Goal: Task Accomplishment & Management: Manage account settings

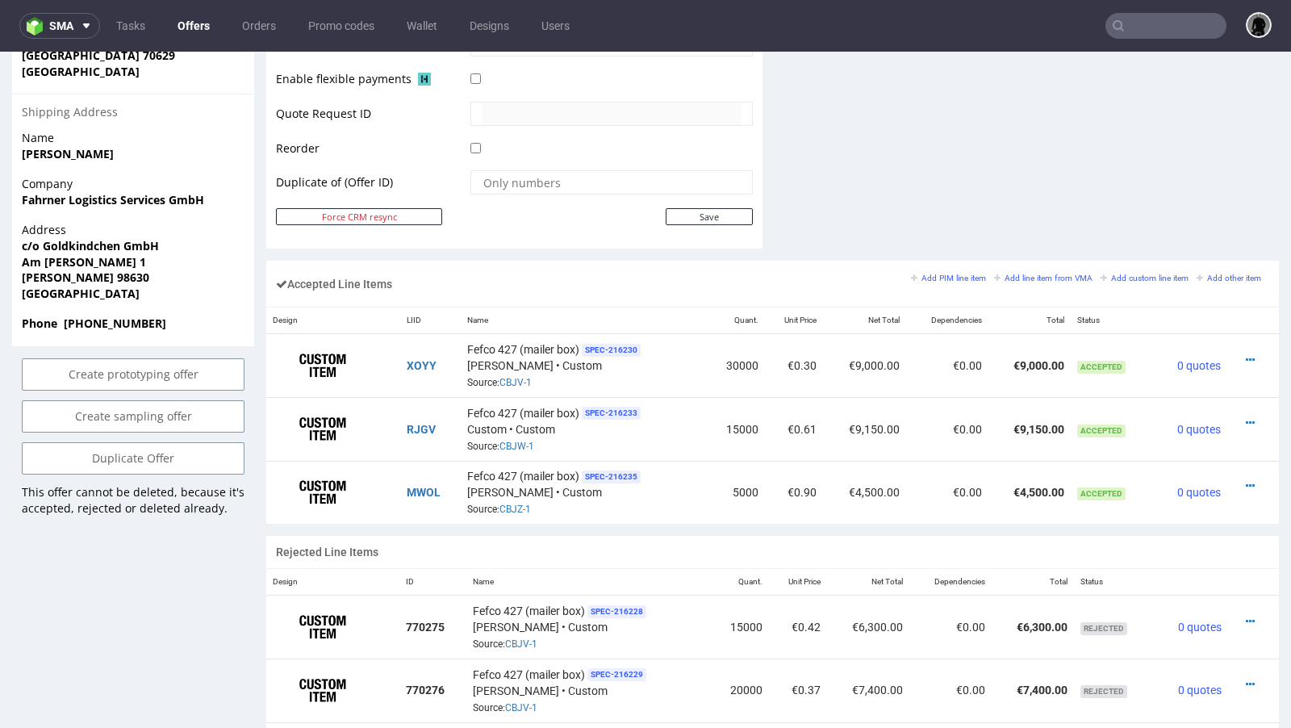
scroll to position [815, 0]
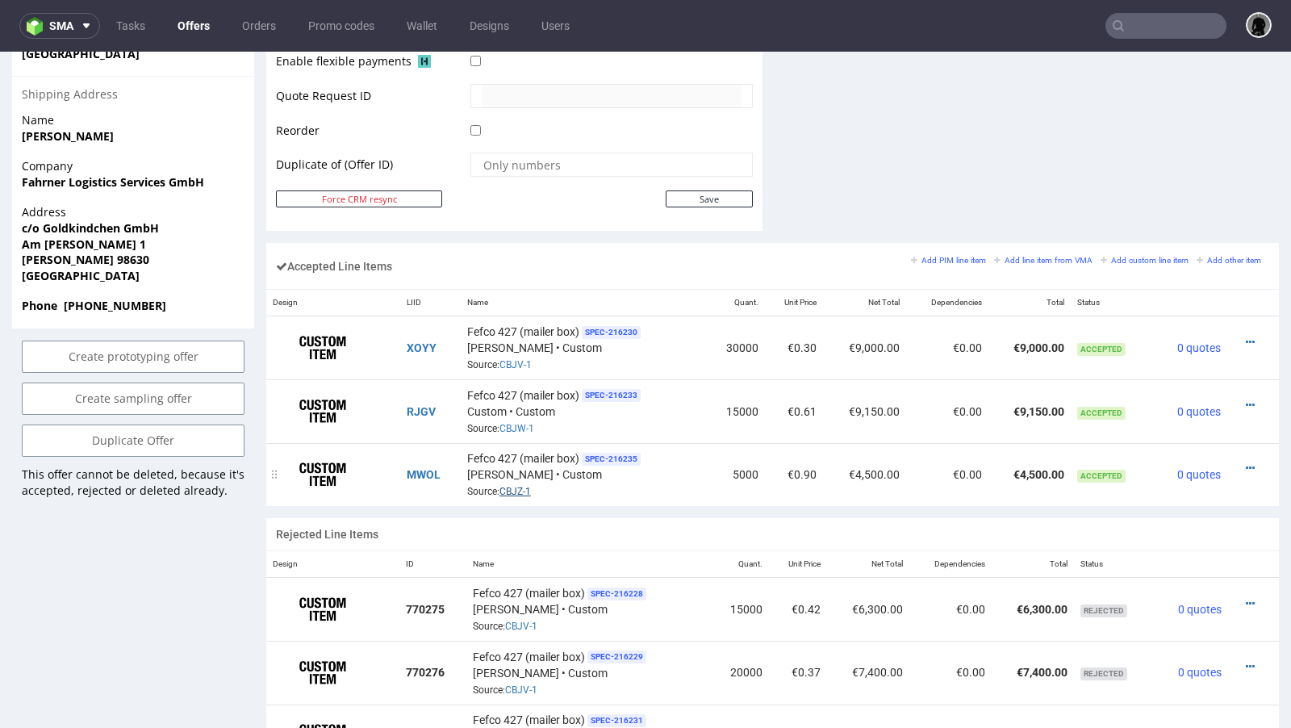
click at [515, 486] on link "CBJZ-1" at bounding box center [514, 491] width 31 height 11
click at [514, 424] on link "CBJW-1" at bounding box center [516, 428] width 35 height 11
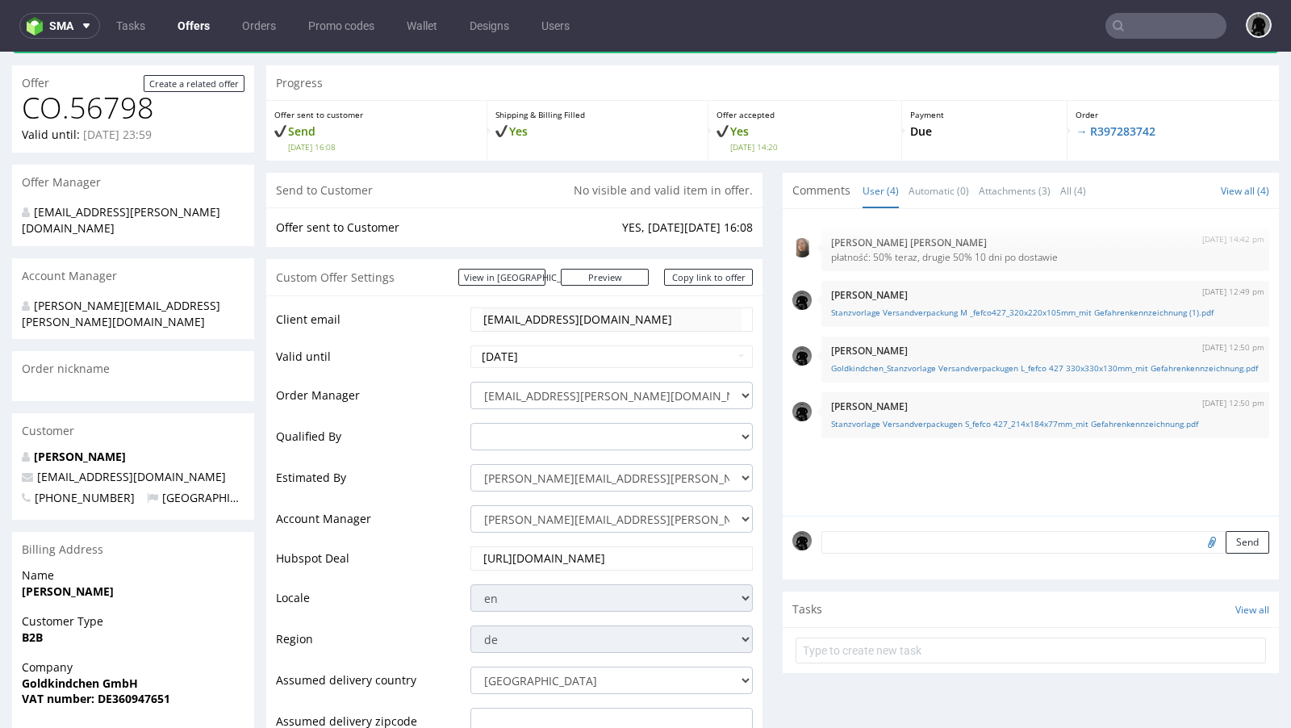
scroll to position [73, 0]
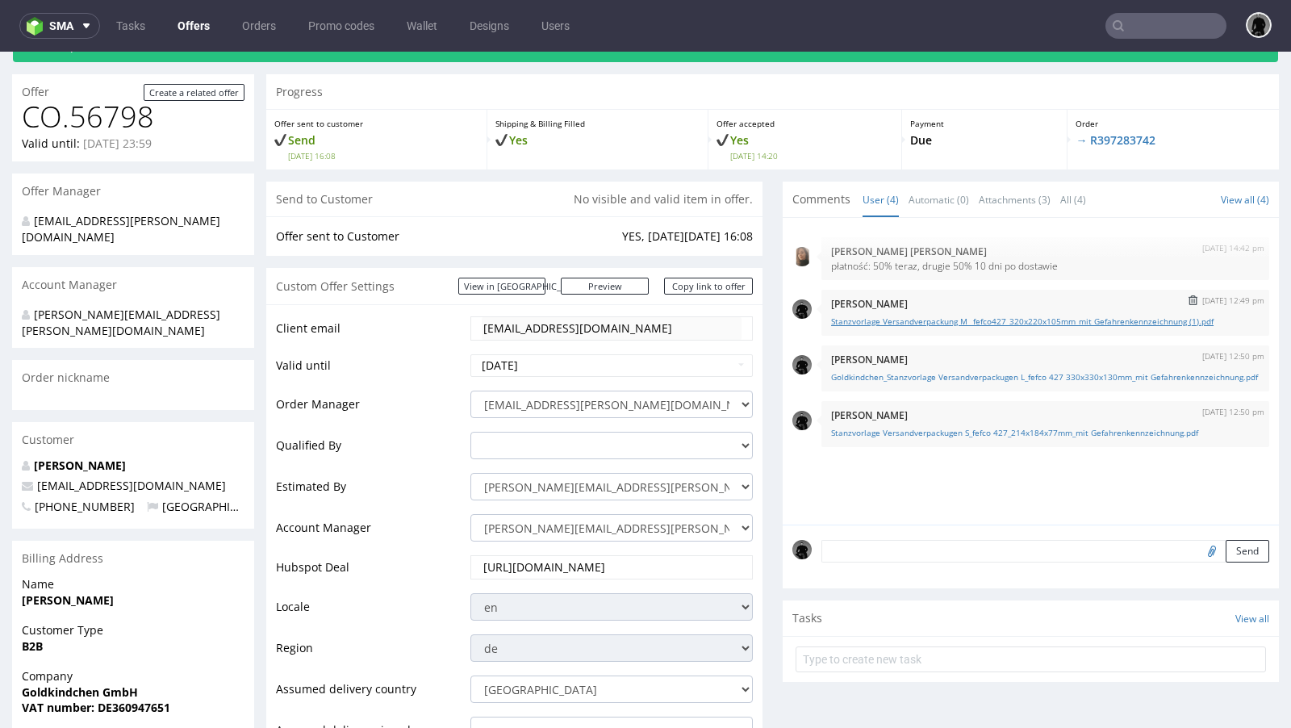
click at [999, 320] on link "Stanzvorlage Versandverpackung M _fefco427_320x220x105mm_mit Gefahrenkennzeichn…" at bounding box center [1045, 321] width 428 height 12
click at [979, 323] on link "Stanzvorlage Versandverpackung M _fefco427_320x220x105mm_mit Gefahrenkennzeichn…" at bounding box center [1045, 321] width 428 height 12
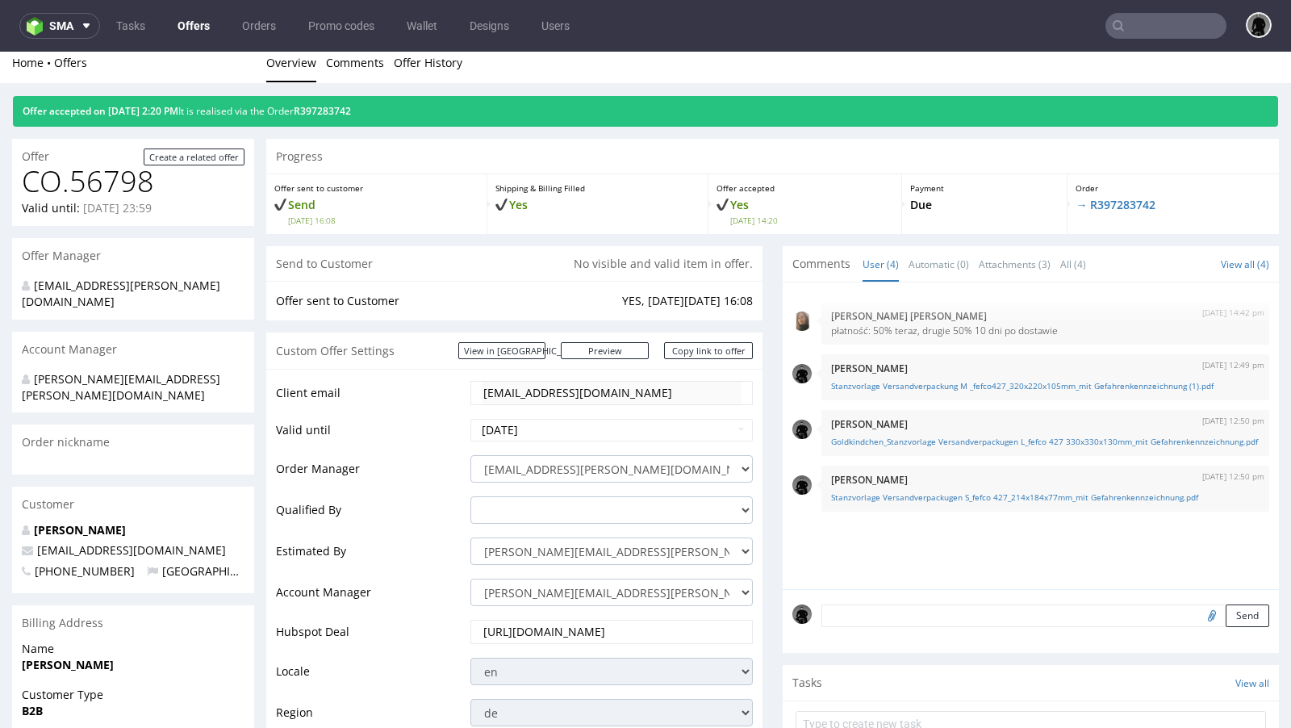
scroll to position [0, 0]
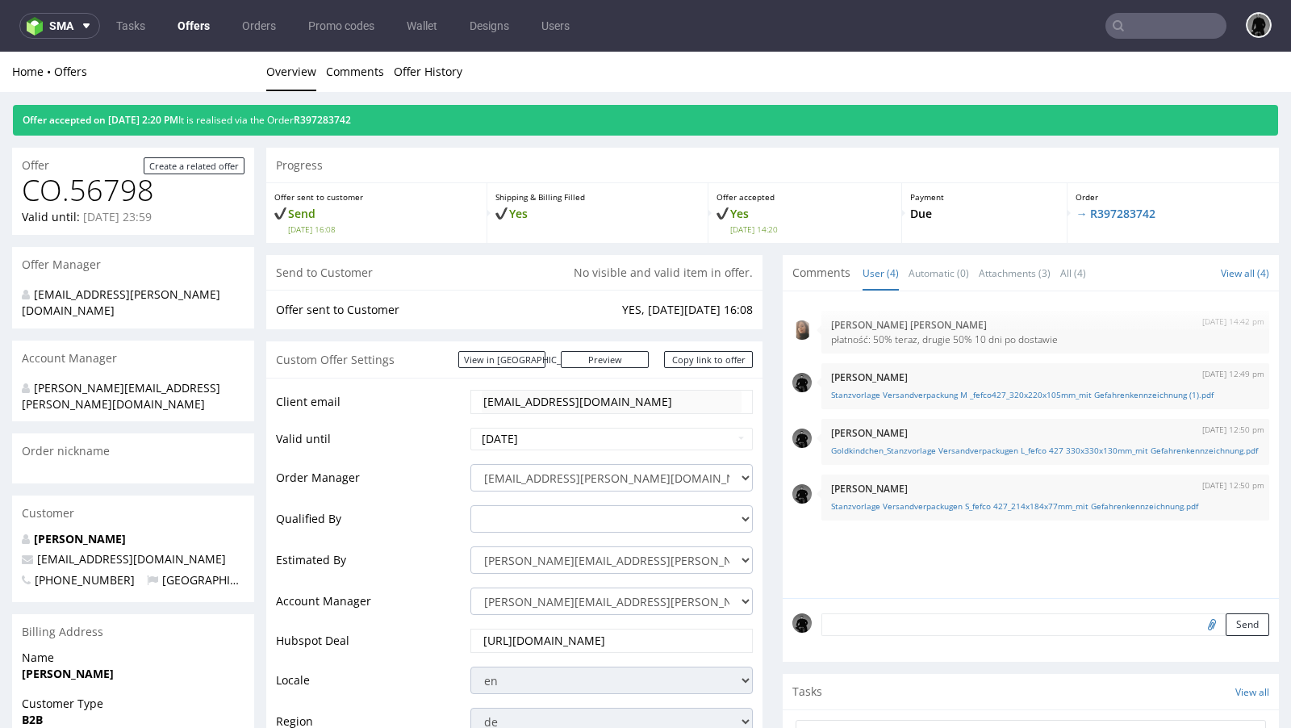
click at [178, 24] on link "Offers" at bounding box center [194, 26] width 52 height 26
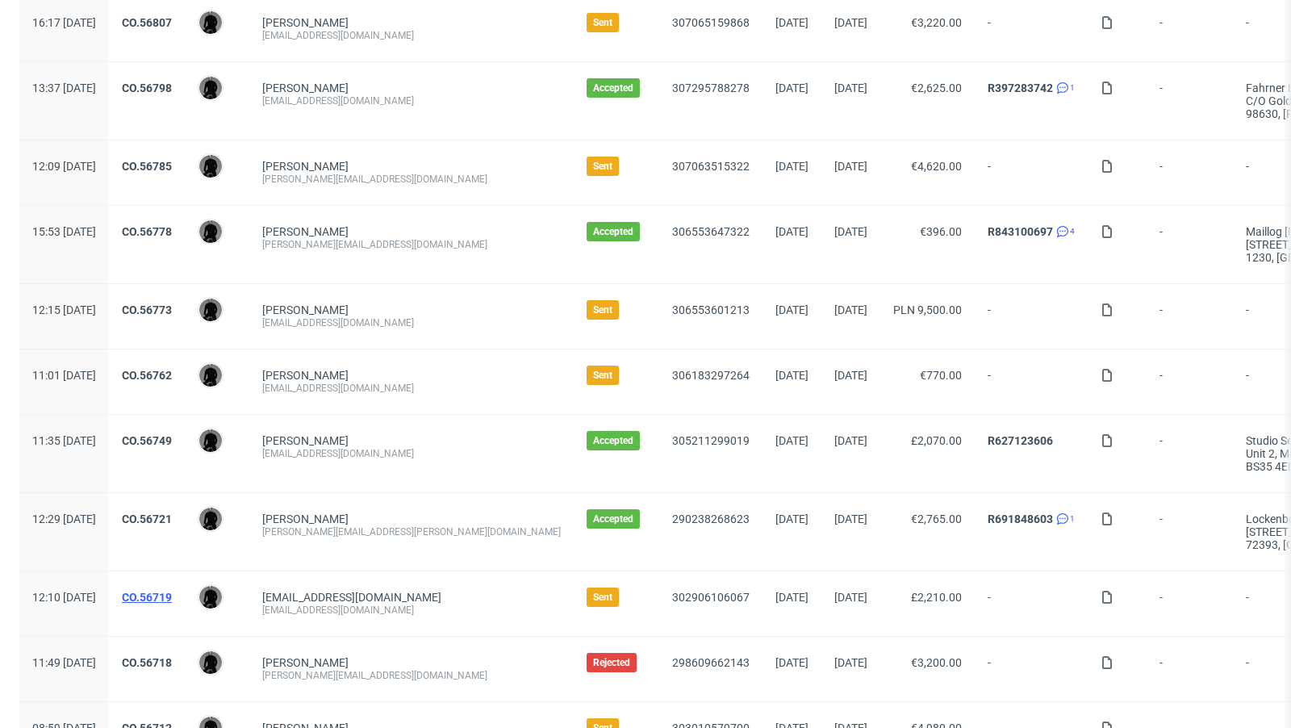
click at [172, 591] on link "CO.56719" at bounding box center [147, 597] width 50 height 13
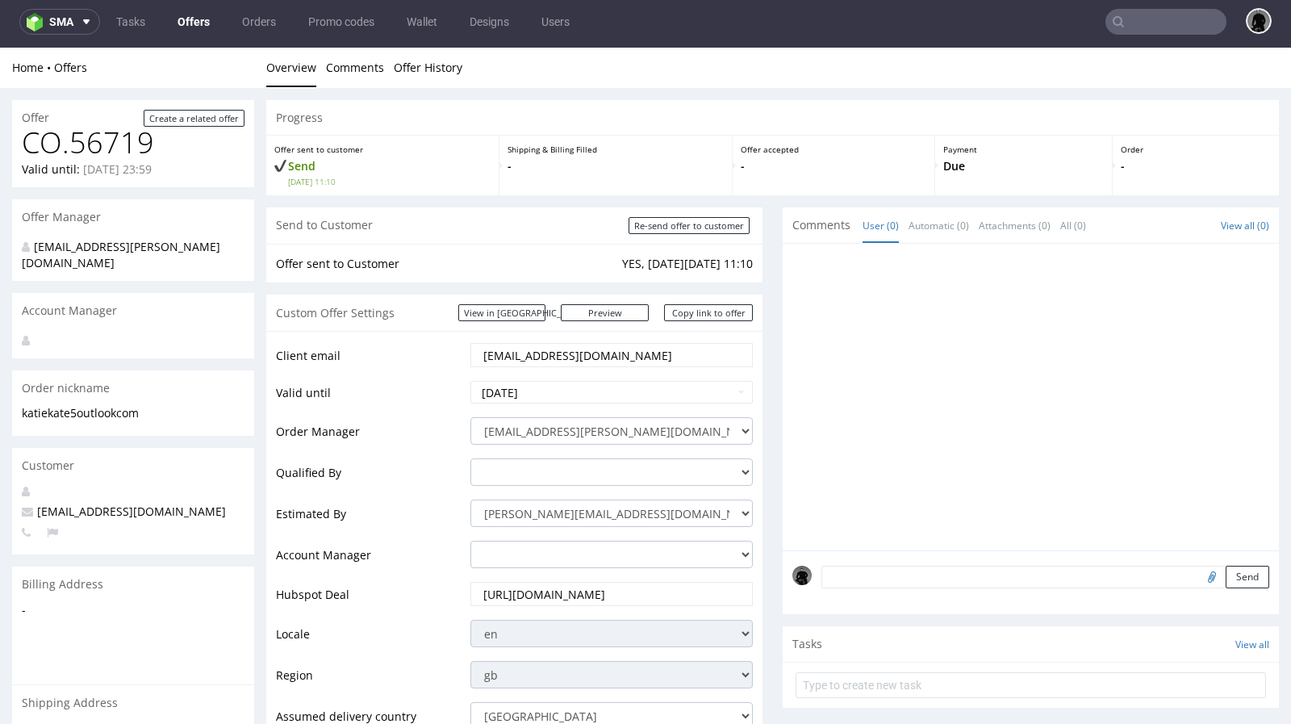
click at [178, 14] on link "Offers" at bounding box center [194, 22] width 52 height 26
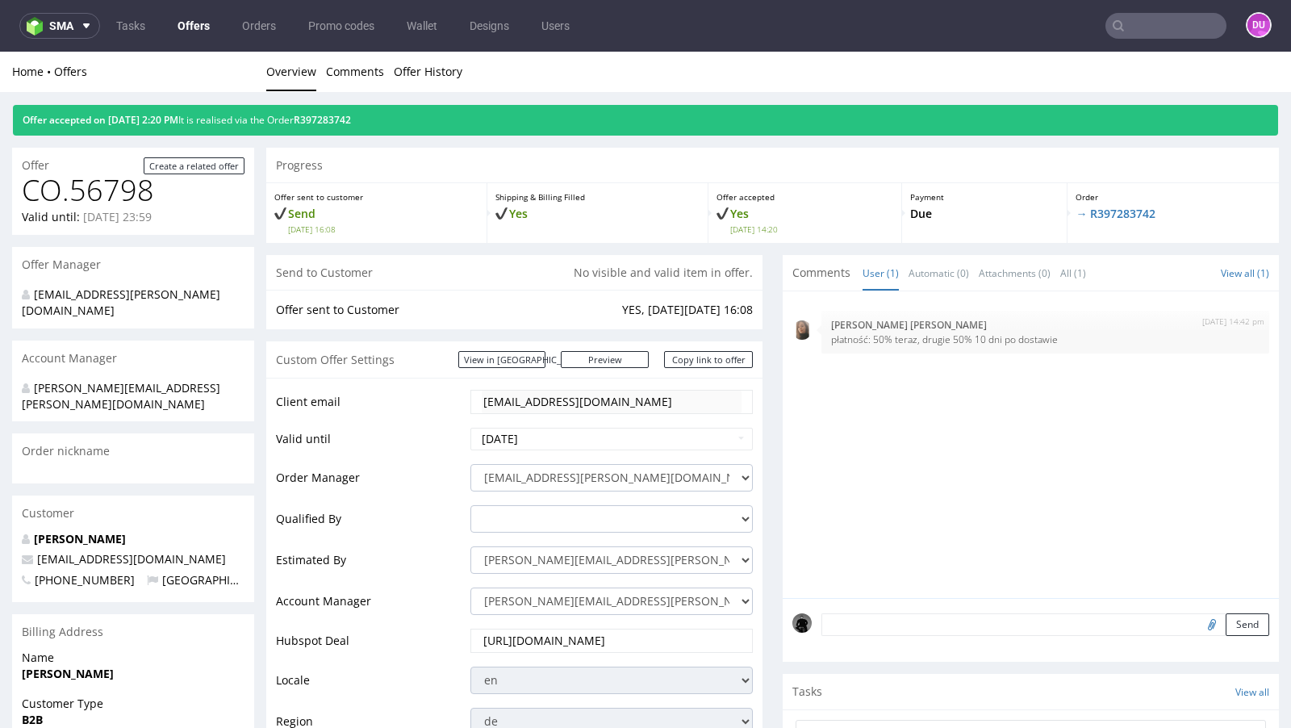
click at [1148, 28] on input "text" at bounding box center [1165, 26] width 121 height 26
paste input "DUBC"
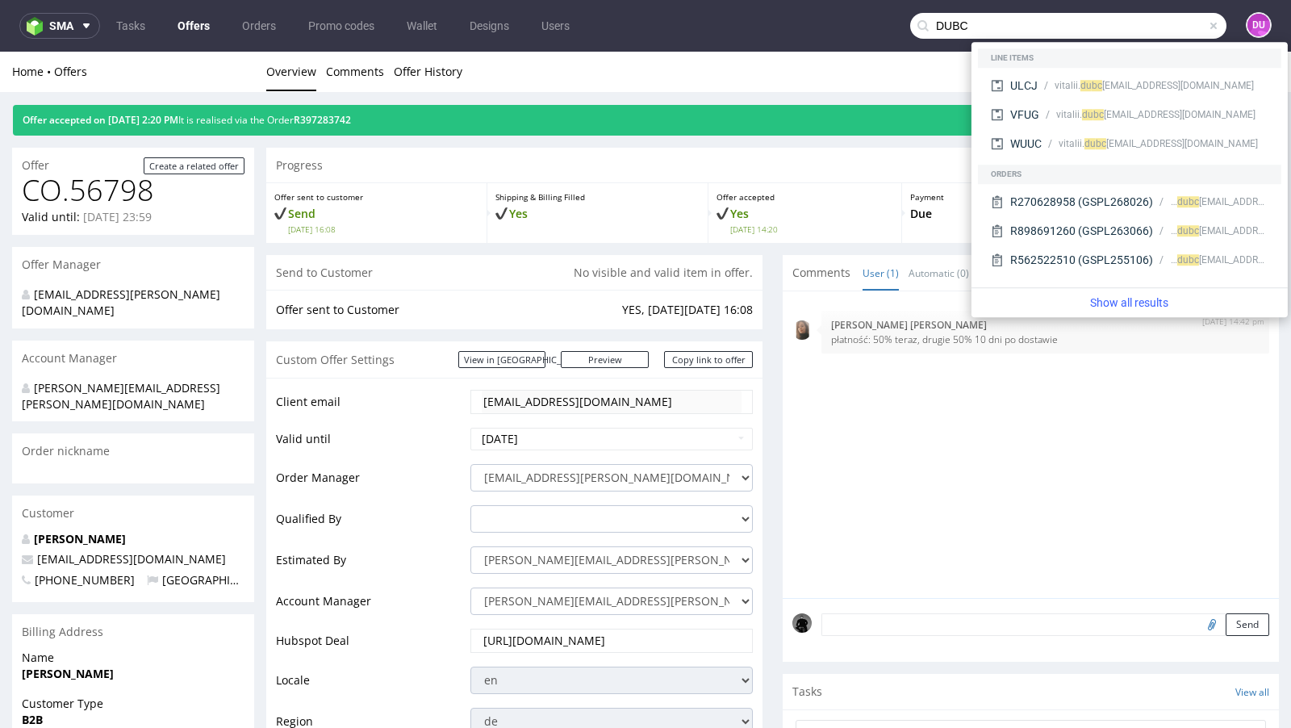
type input "DUBC"
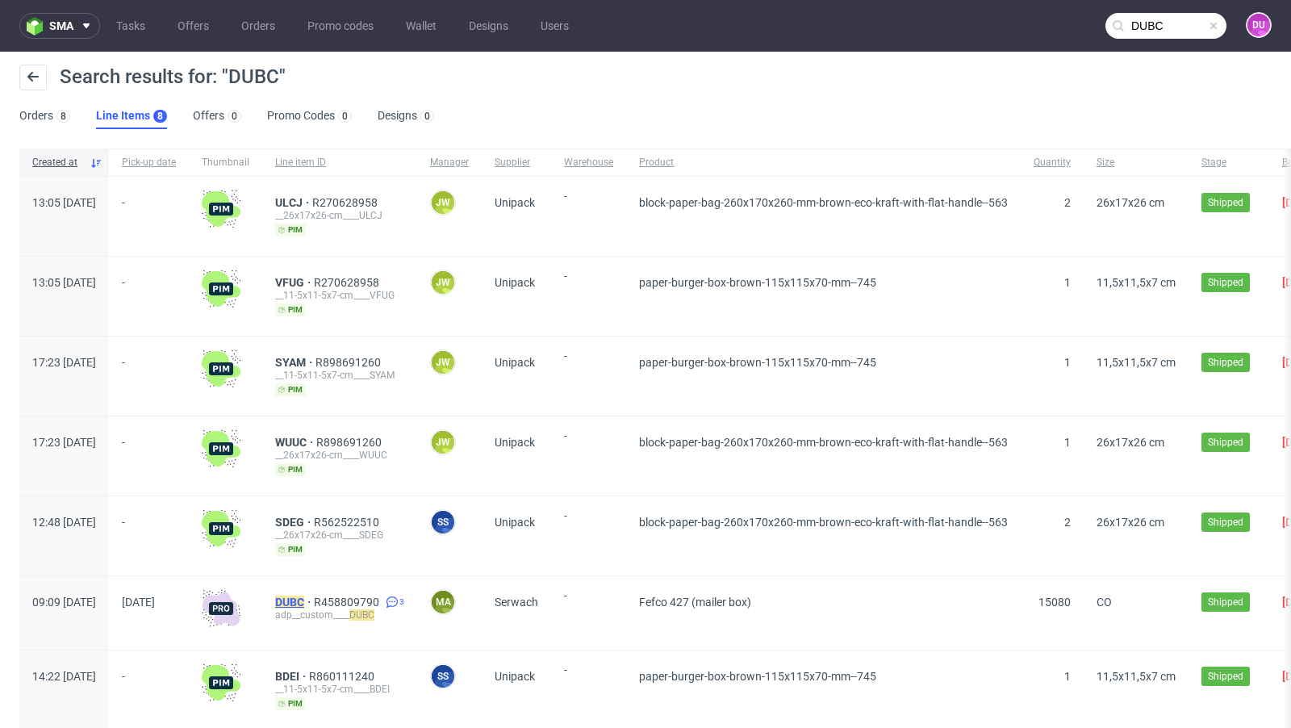
click at [304, 595] on mark "DUBC" at bounding box center [289, 601] width 29 height 13
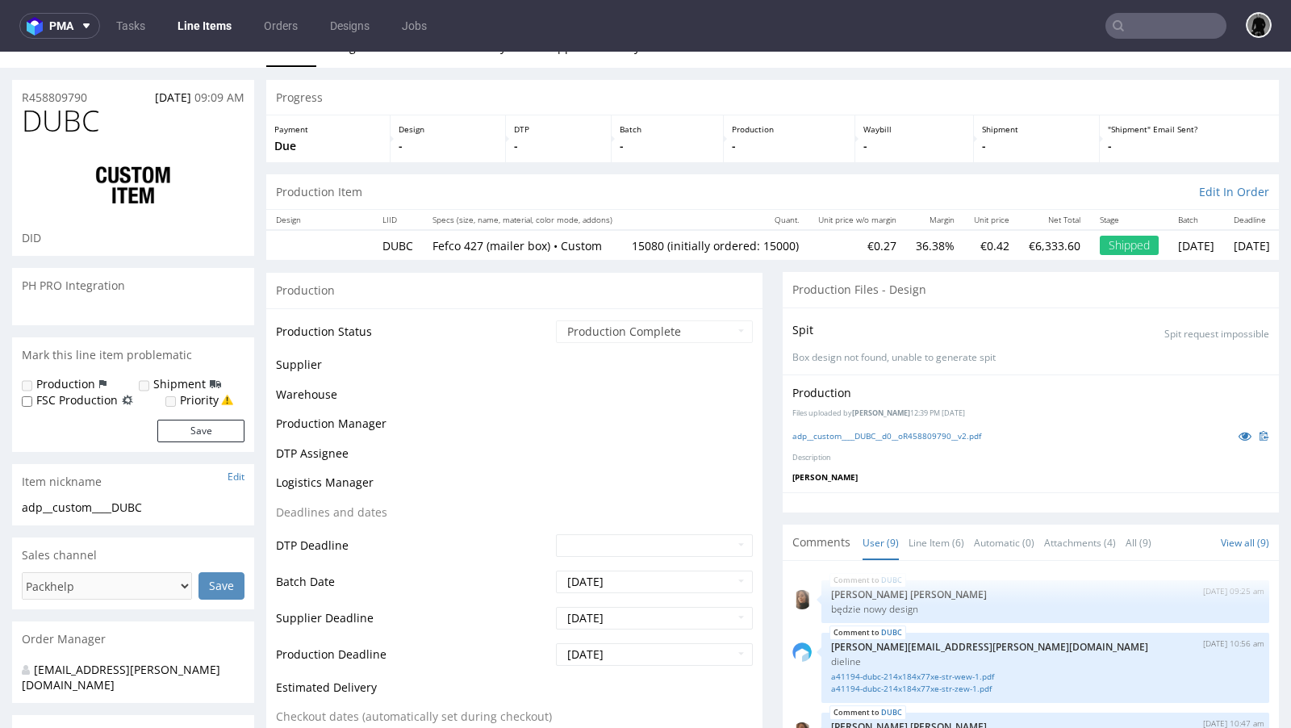
scroll to position [282, 0]
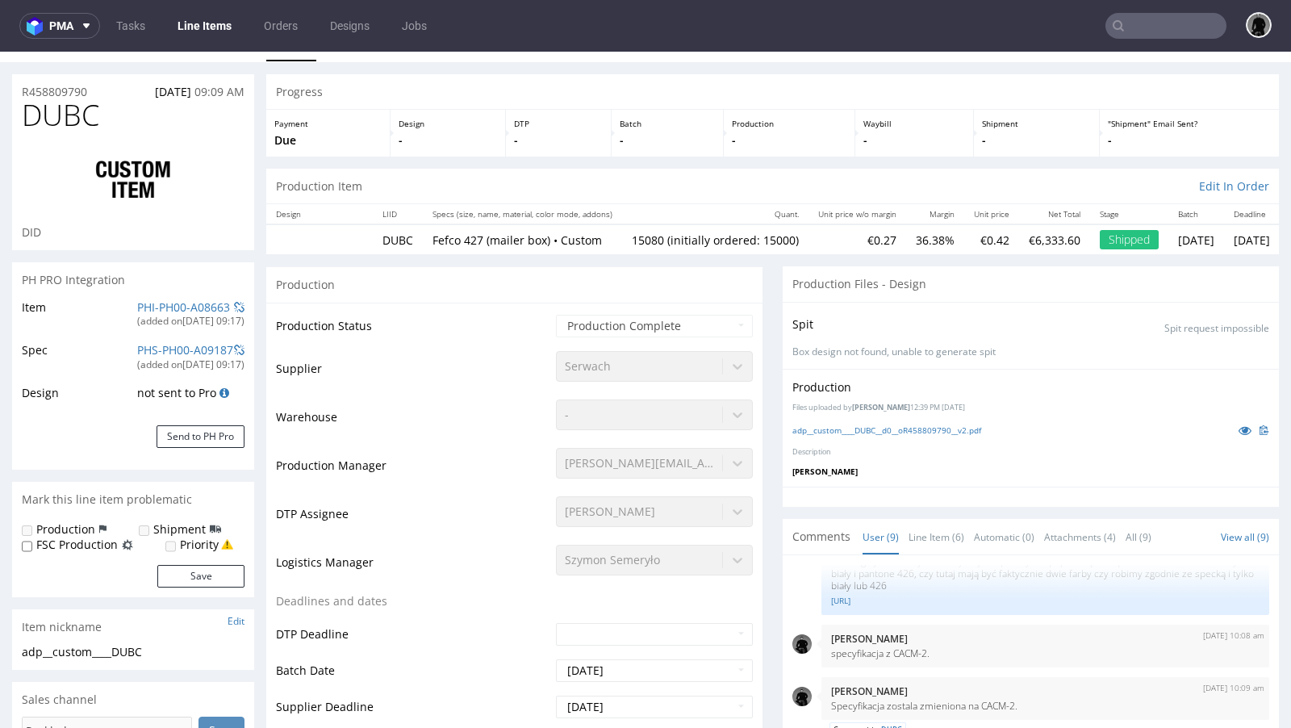
select select "in_progress"
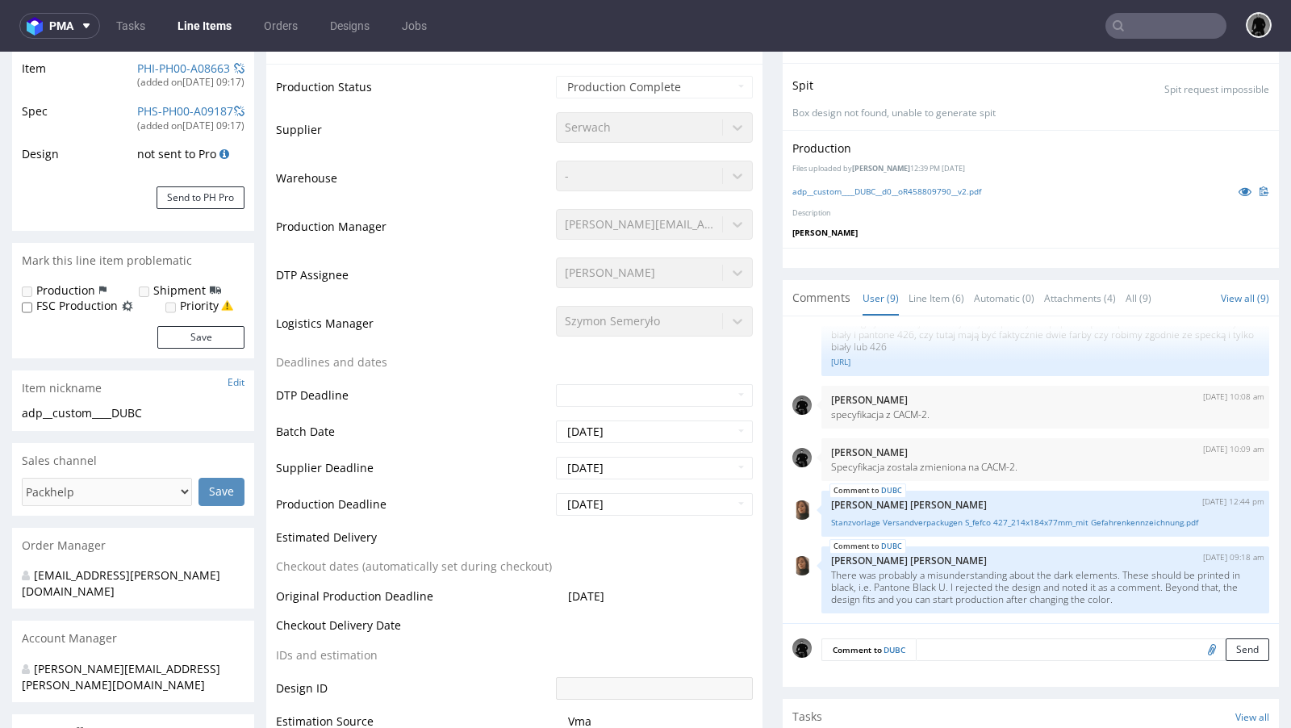
scroll to position [409, 0]
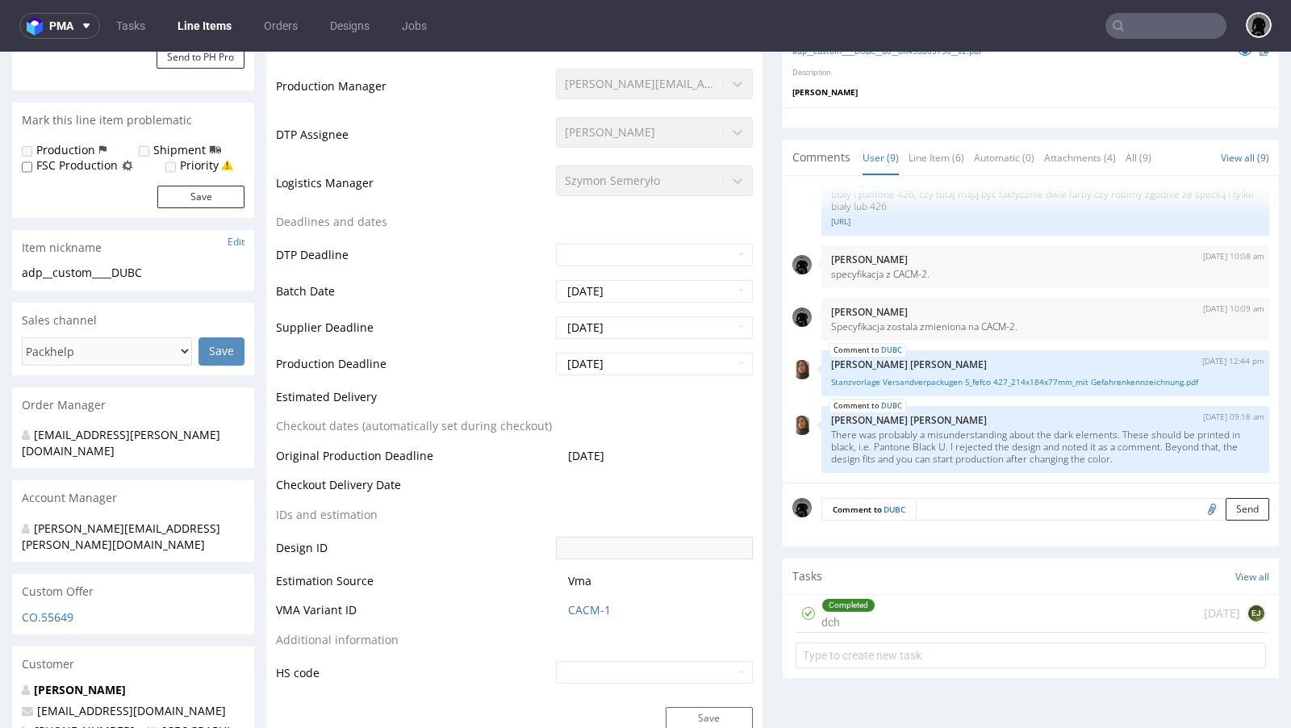
click at [61, 609] on div "CO.55649" at bounding box center [133, 622] width 242 height 26
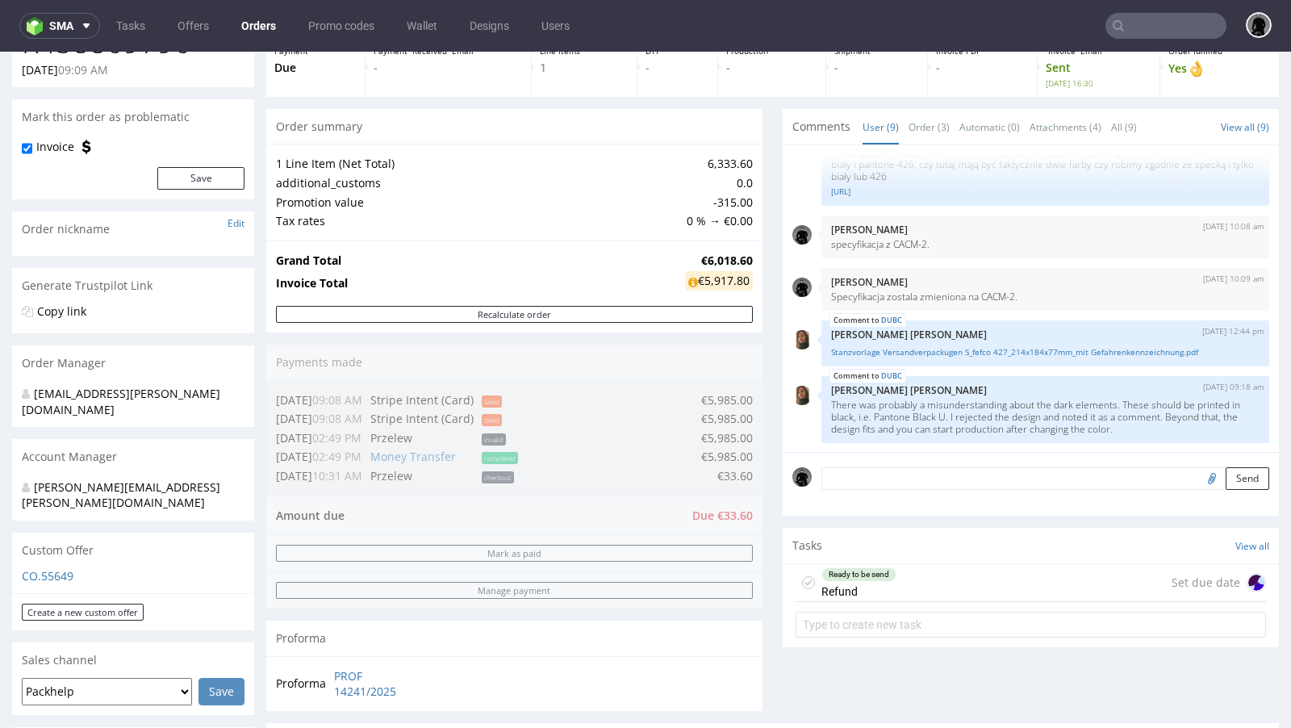
scroll to position [65, 0]
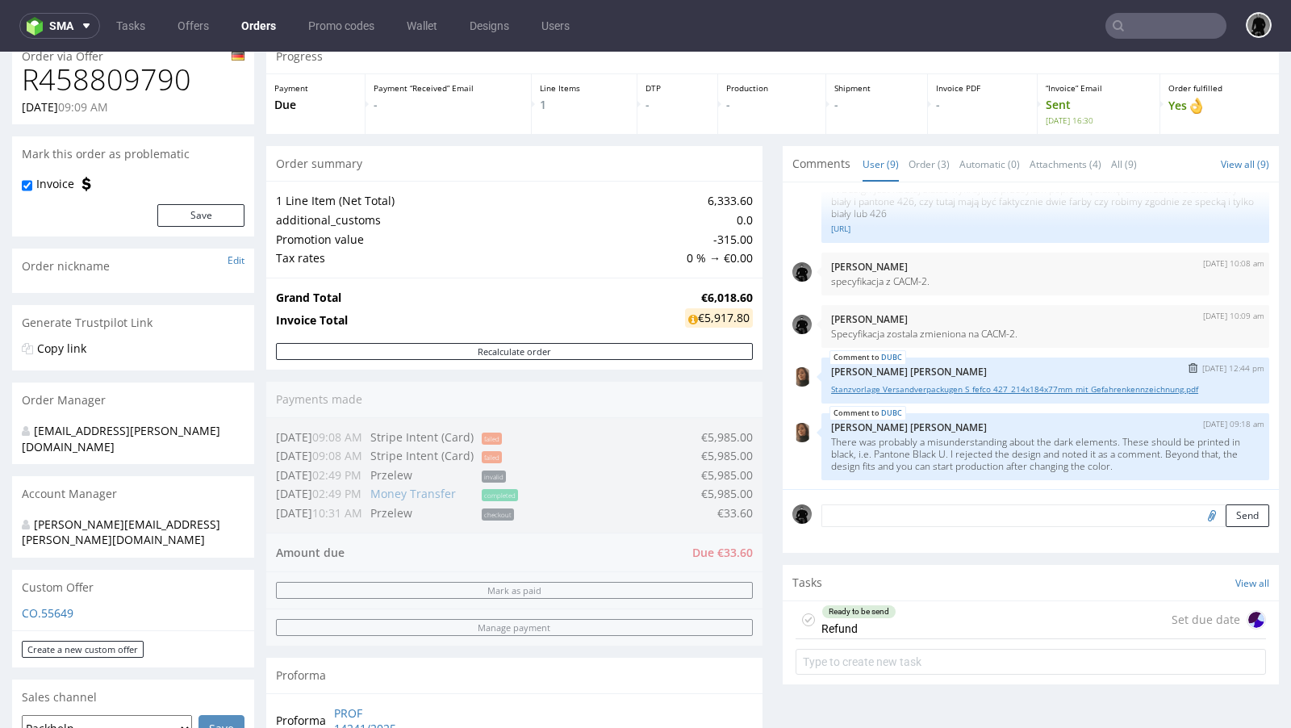
click at [904, 384] on link "Stanzvorlage Versandverpackugen S_fefco 427_214x184x77mm_mit Gefahrenkennzeichn…" at bounding box center [1045, 389] width 428 height 12
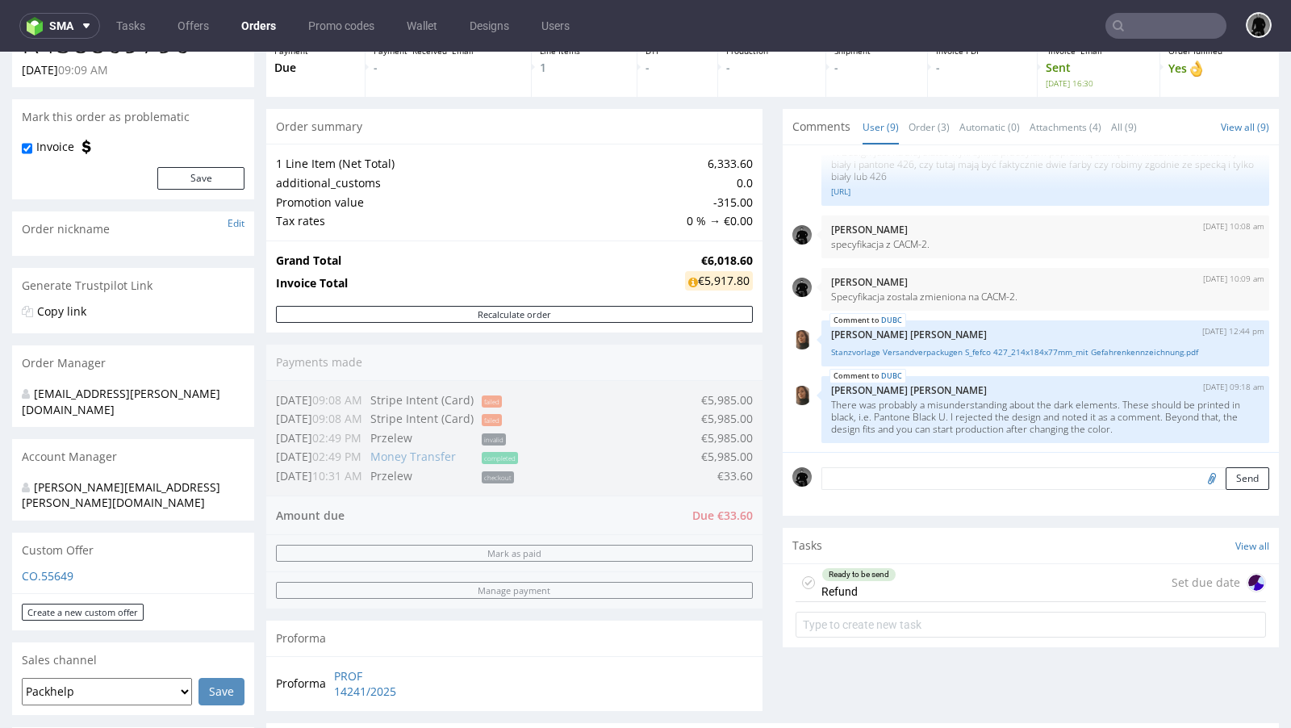
scroll to position [0, 0]
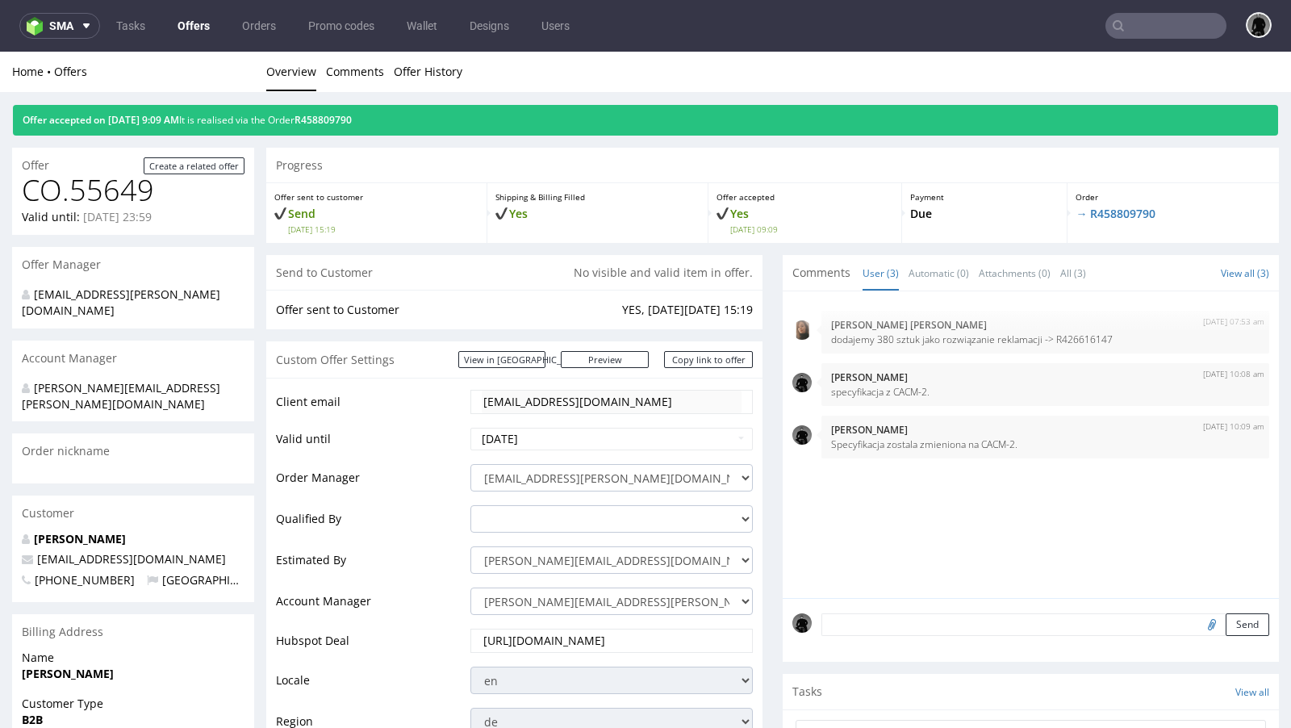
click at [1159, 36] on input "text" at bounding box center [1165, 26] width 121 height 26
paste input "PWPN"
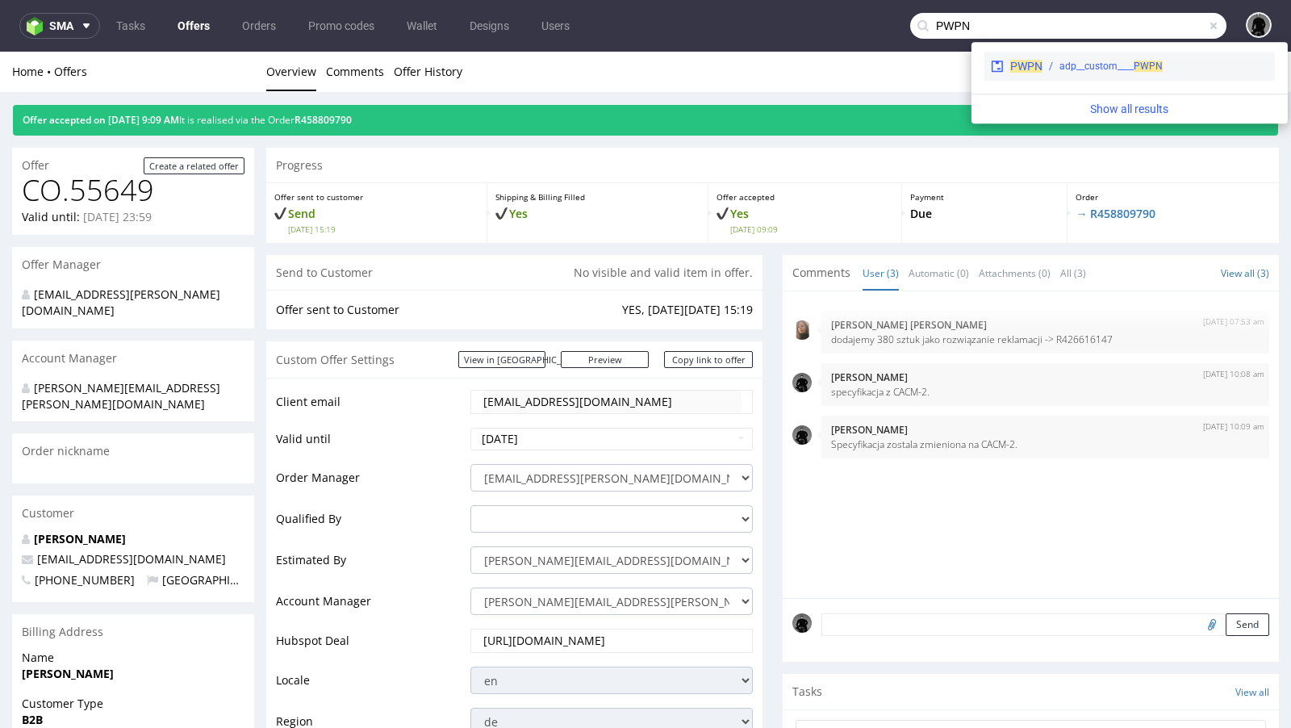
type input "PWPN"
click at [1034, 63] on span "PWPN" at bounding box center [1026, 66] width 32 height 13
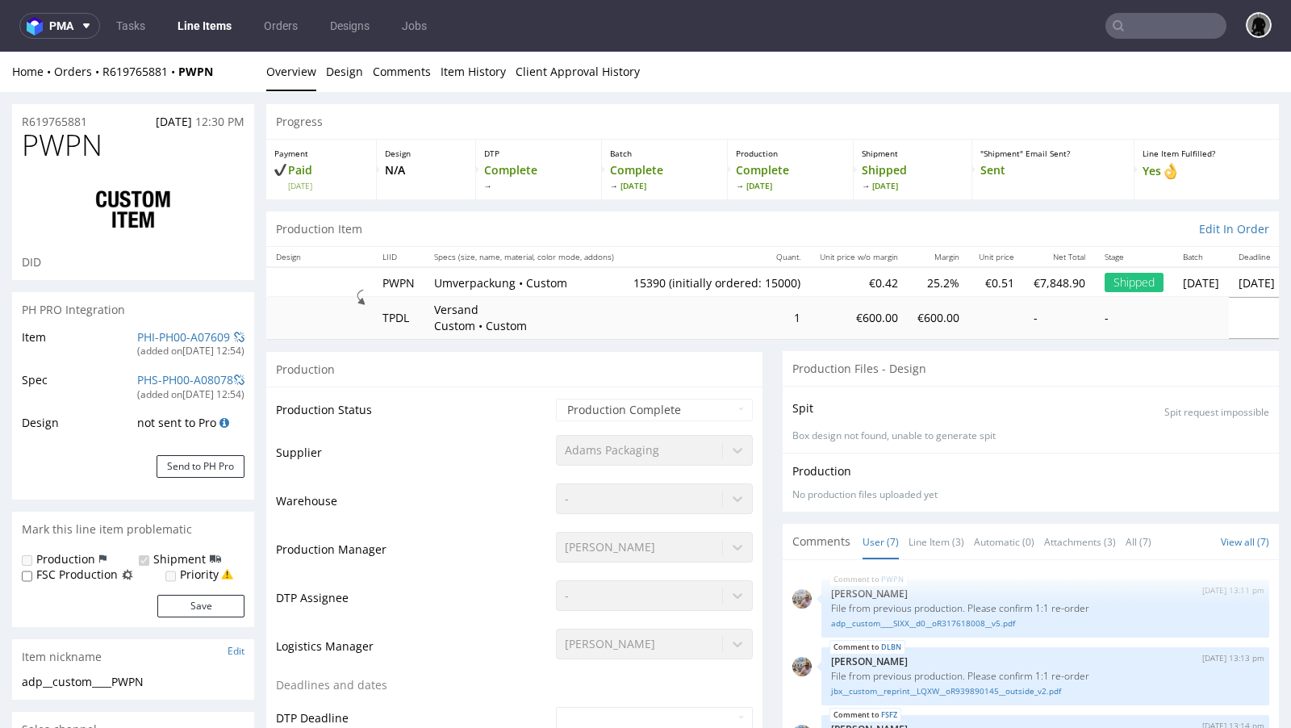
scroll to position [138, 0]
select select "in_progress"
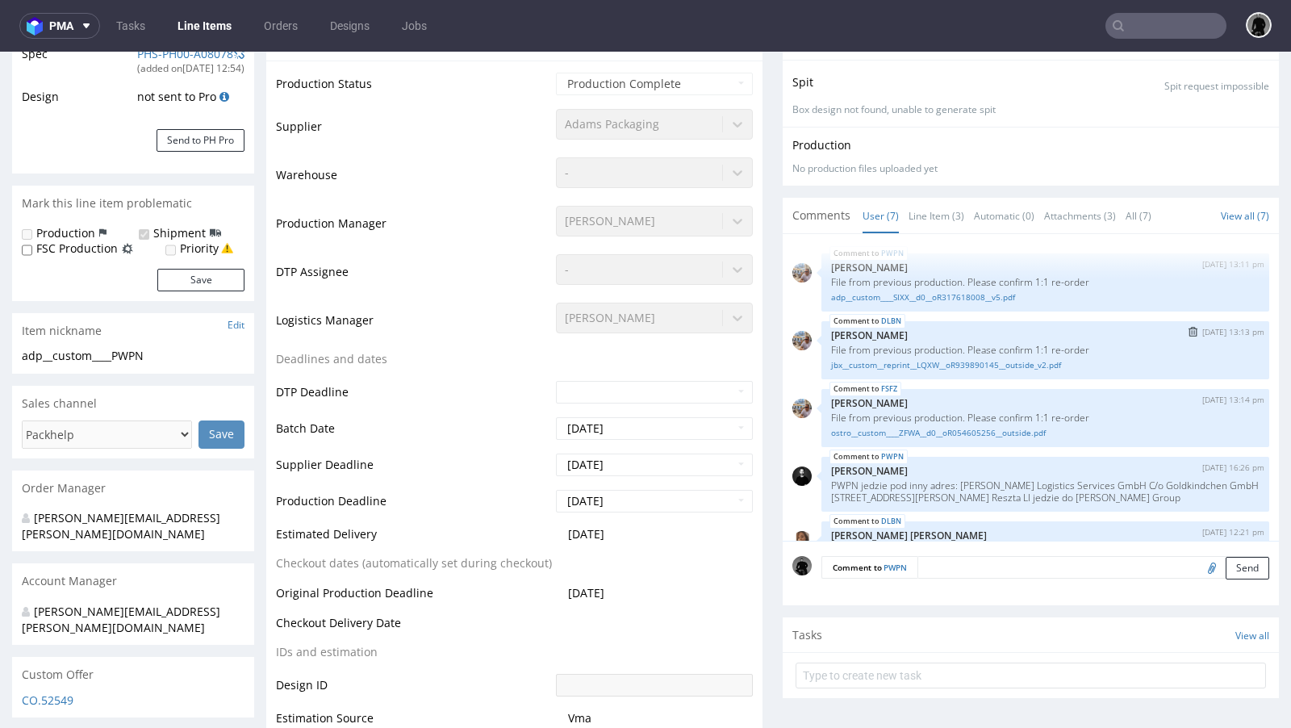
scroll to position [325, 0]
click at [946, 296] on link "adp__custom____SIXX__d0__oR317618008__v5.pdf" at bounding box center [1045, 298] width 428 height 12
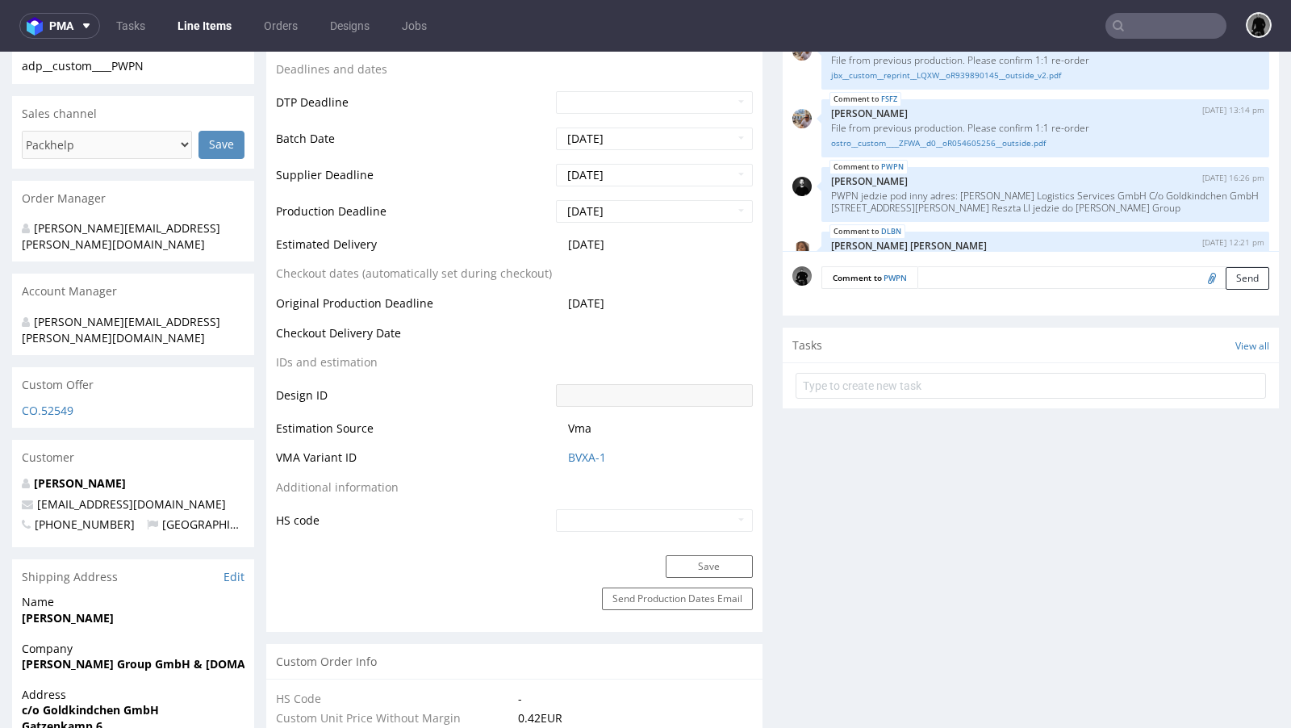
scroll to position [0, 0]
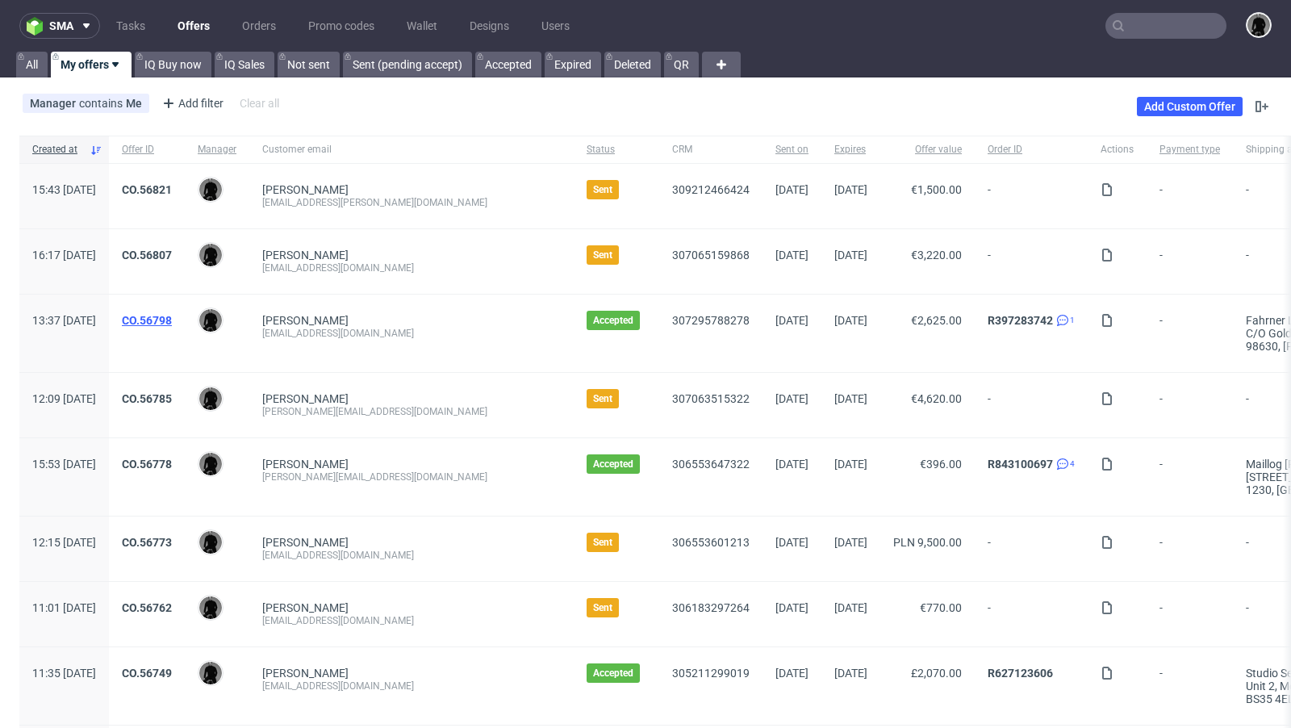
click at [172, 320] on link "CO.56798" at bounding box center [147, 320] width 50 height 13
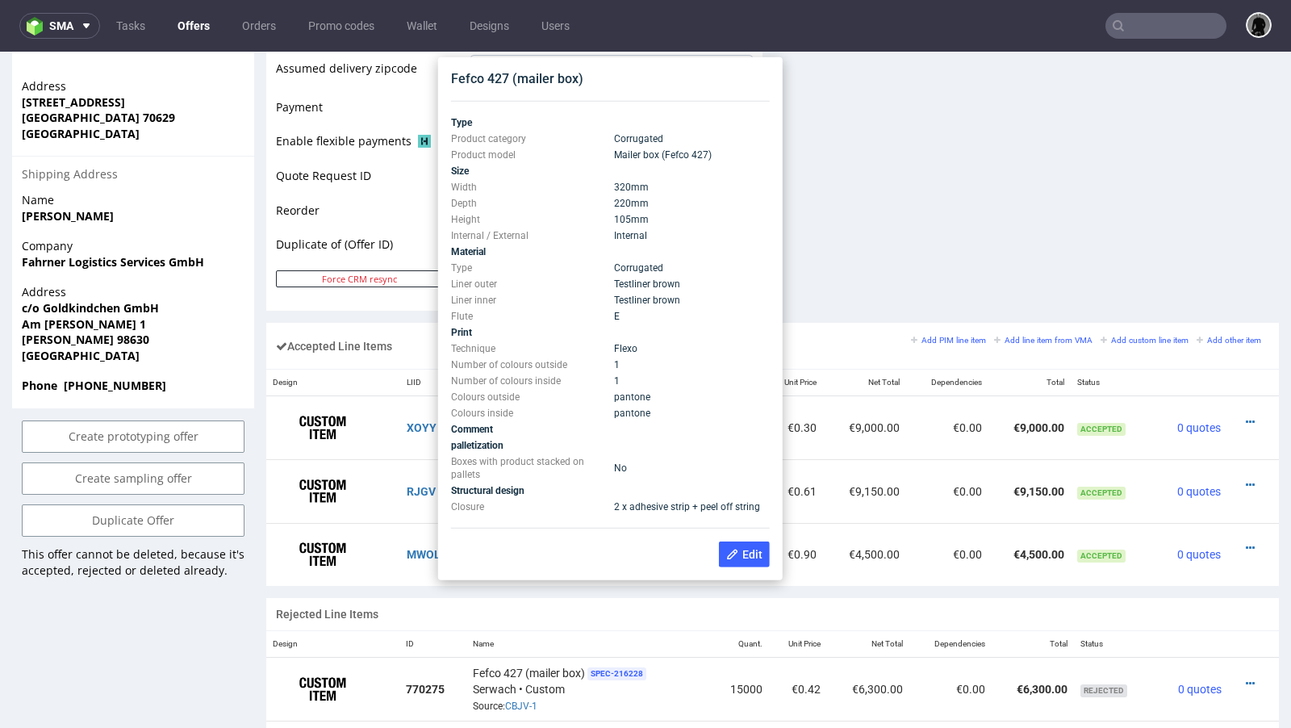
scroll to position [731, 0]
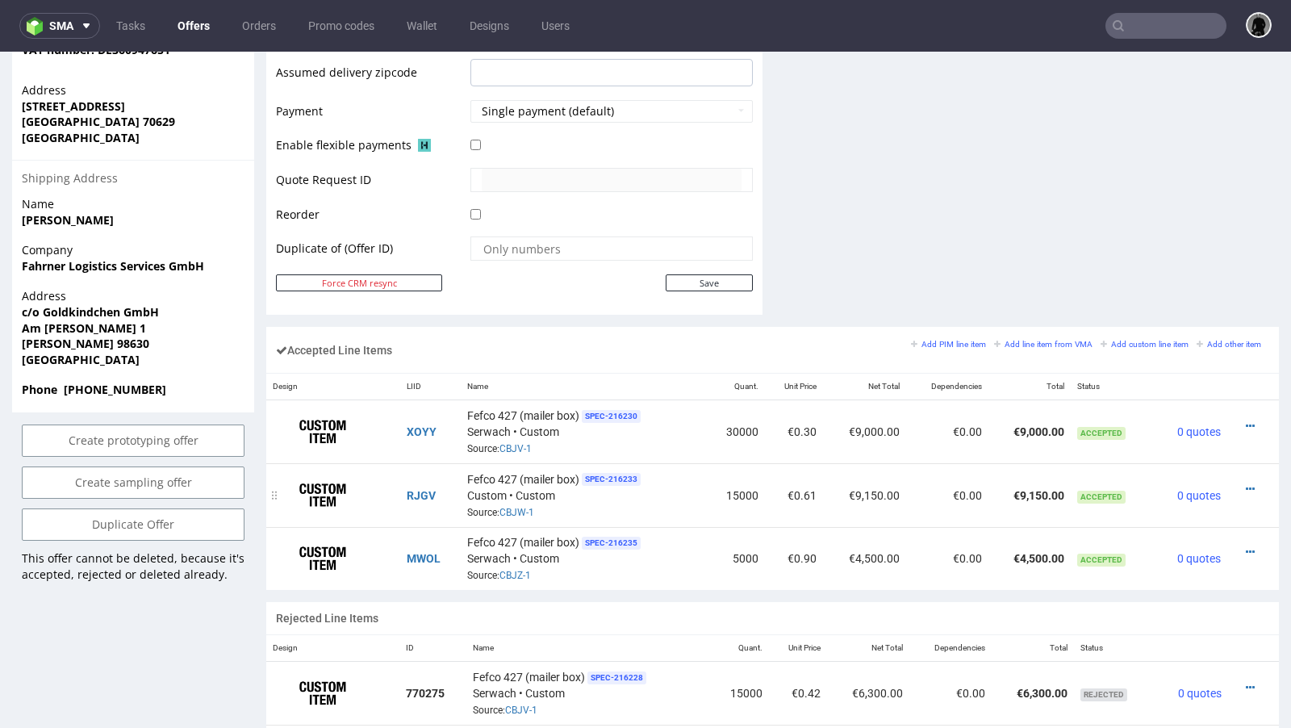
click at [1240, 482] on div at bounding box center [1248, 489] width 29 height 16
click at [1246, 483] on icon at bounding box center [1250, 488] width 9 height 11
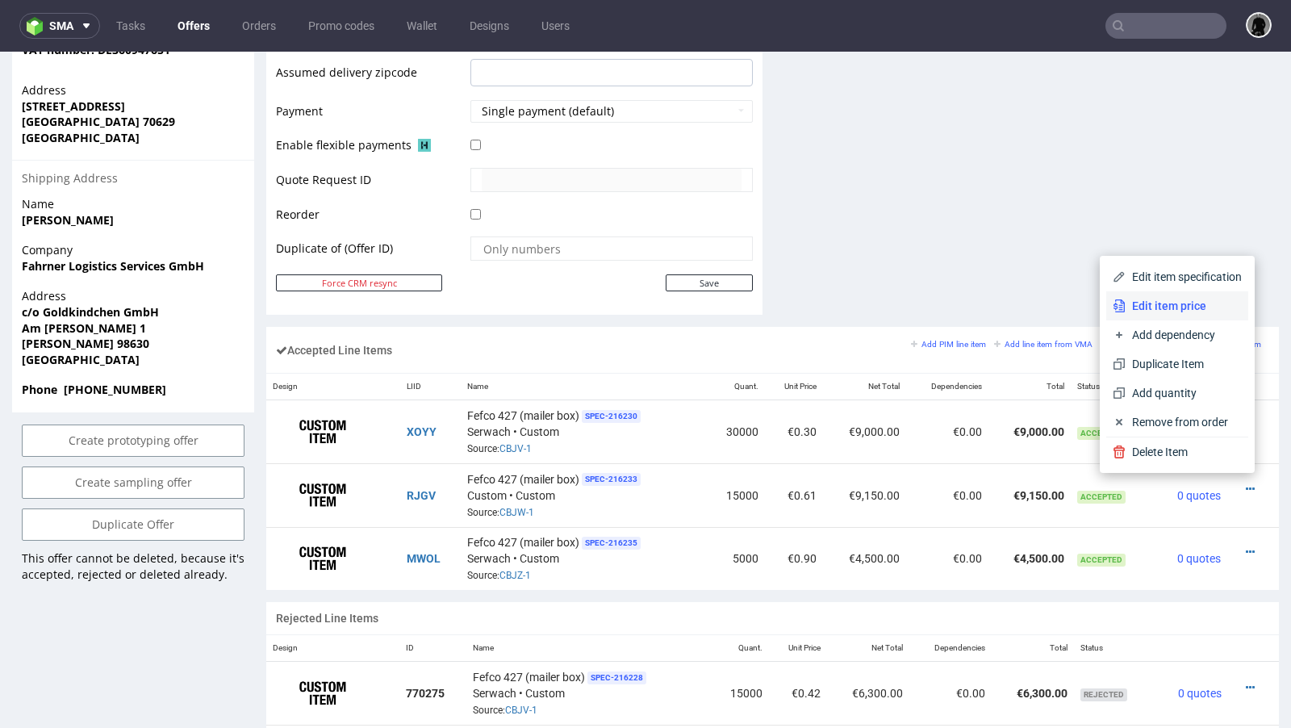
click at [1185, 307] on span "Edit item price" at bounding box center [1184, 306] width 116 height 16
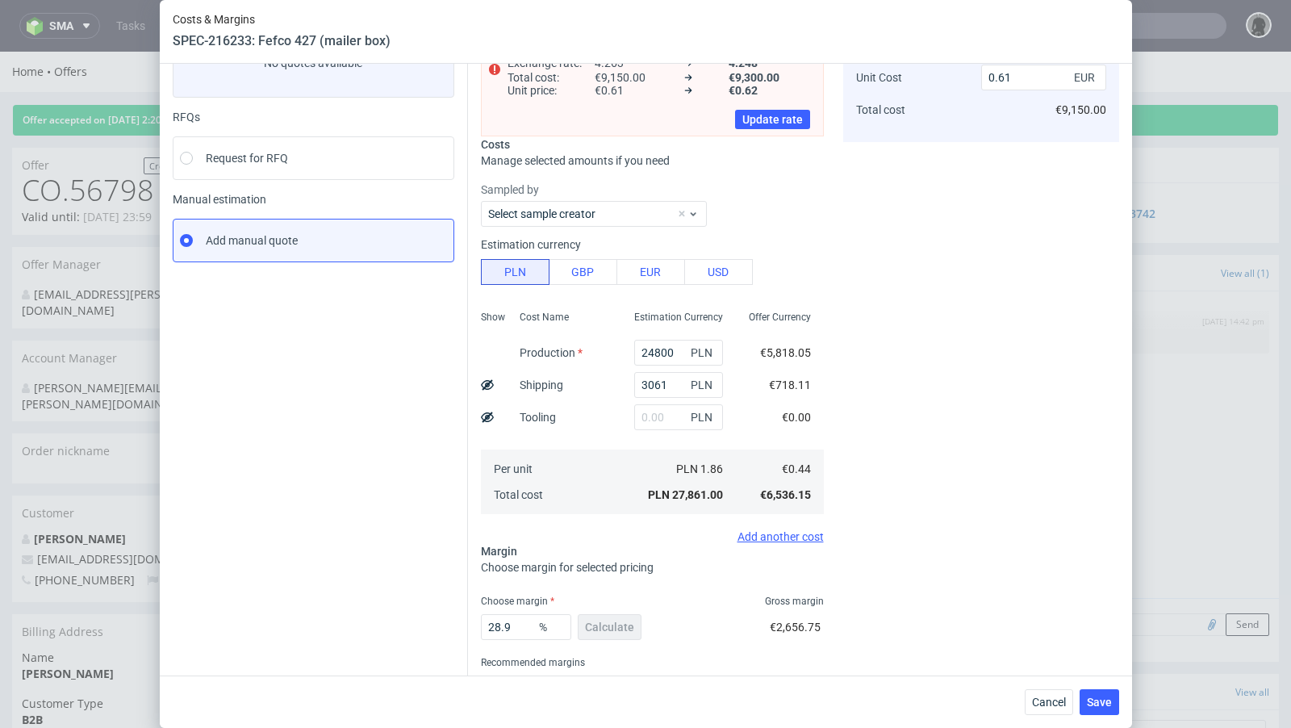
scroll to position [188, 0]
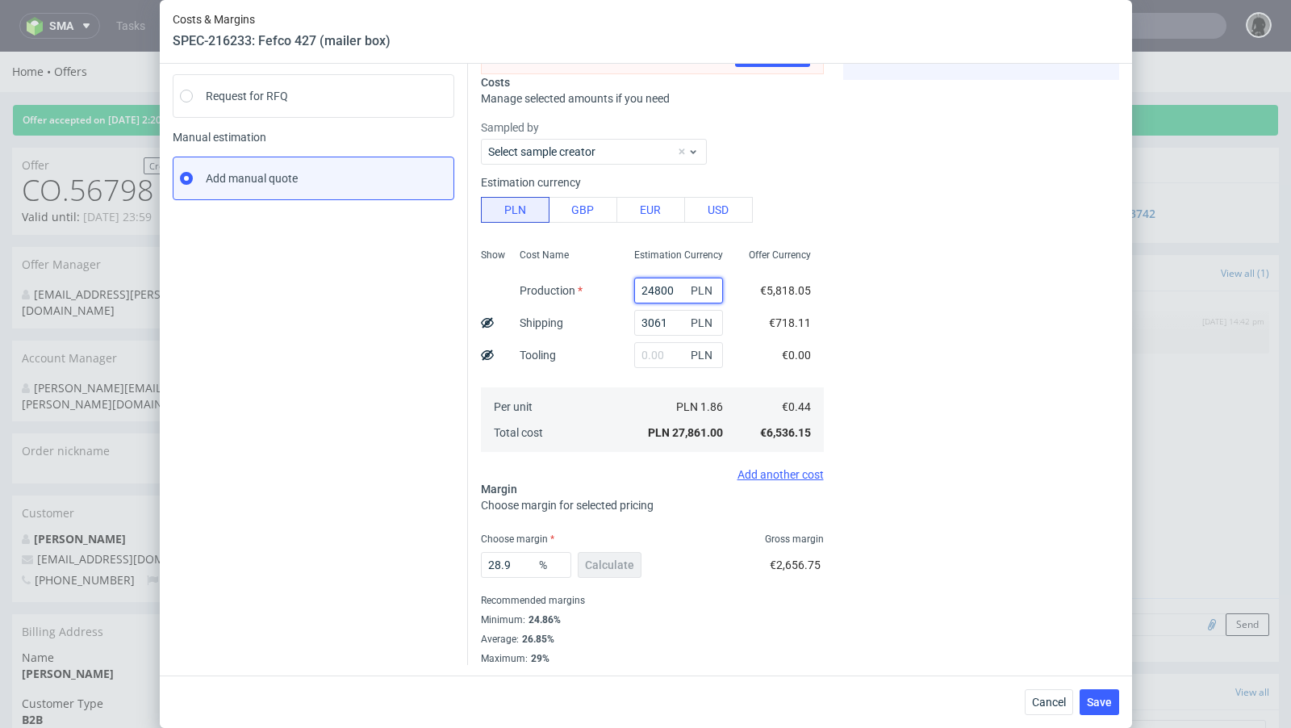
click at [659, 296] on input "24800" at bounding box center [678, 291] width 89 height 26
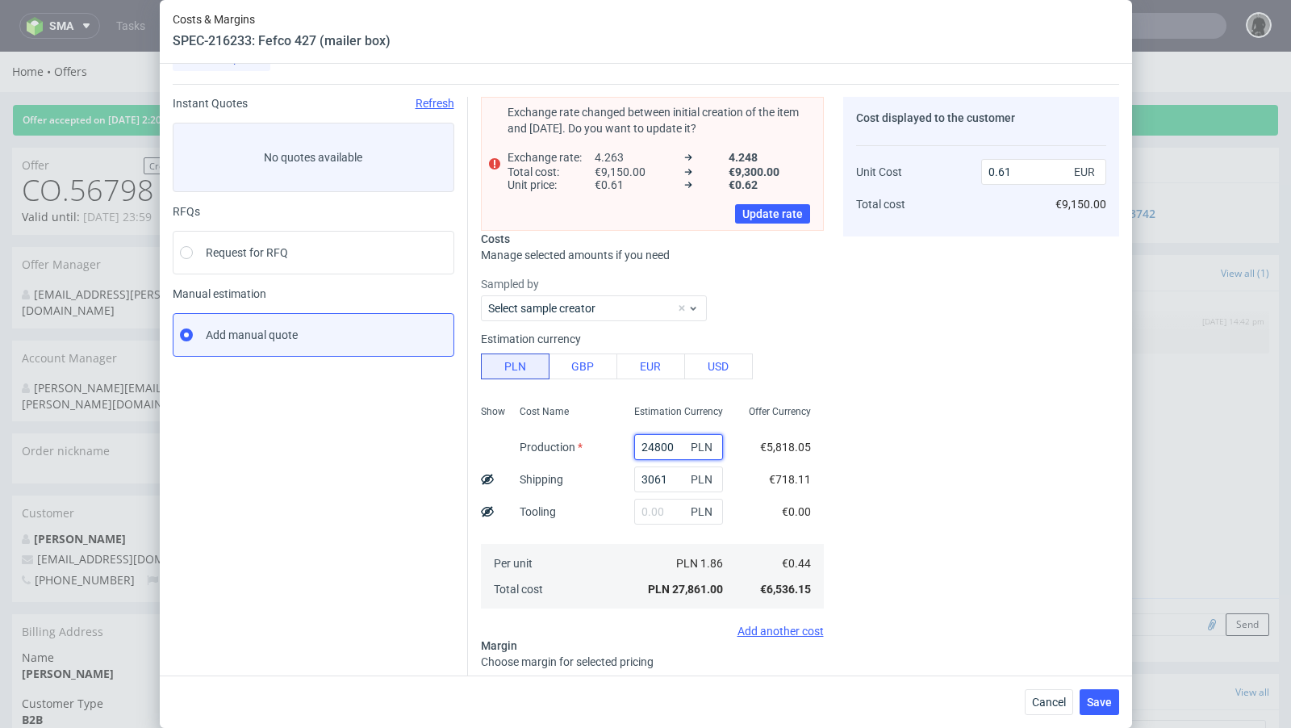
scroll to position [25, 0]
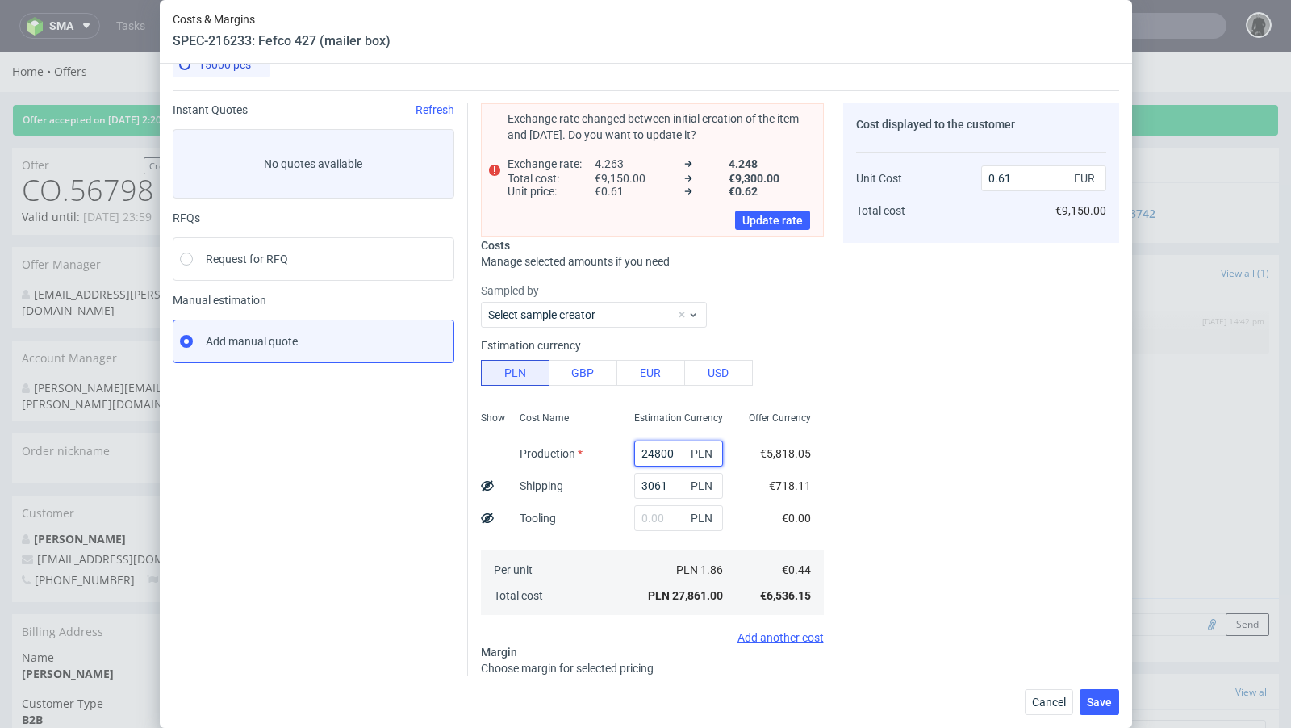
paste input "1650."
type input "21650"
type input "0.55"
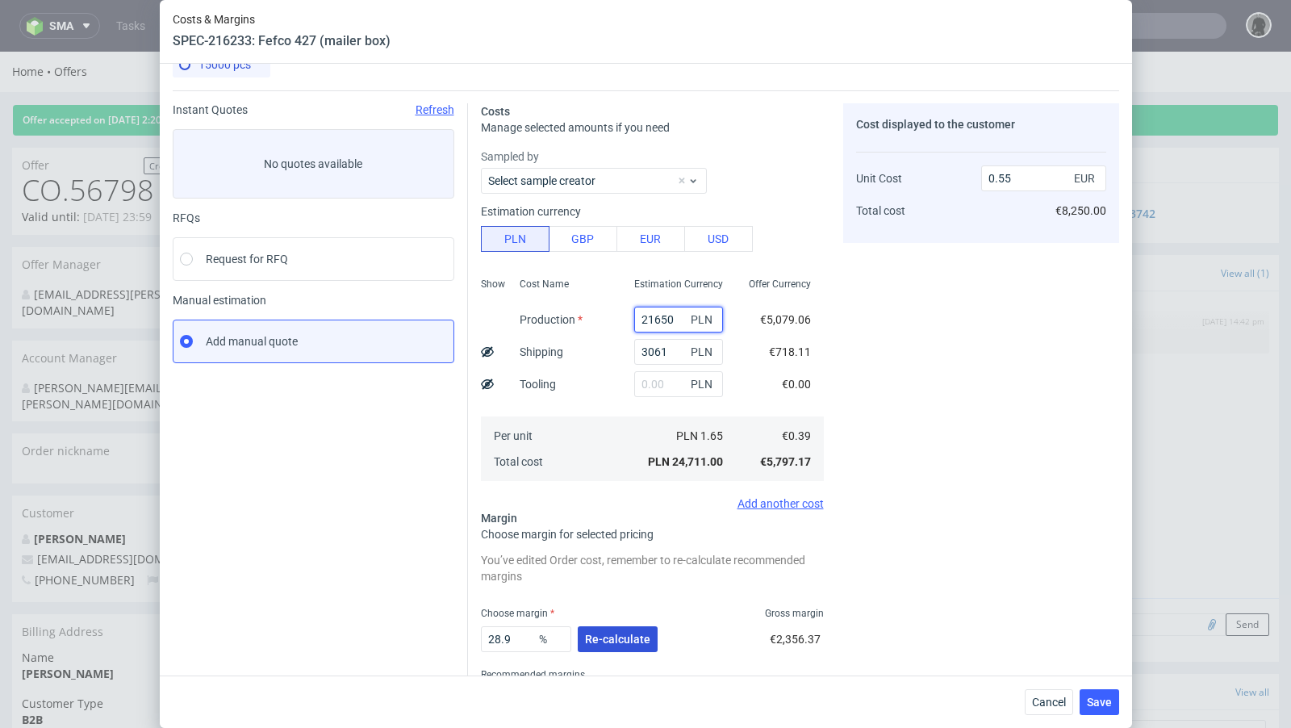
type input "21650"
click at [610, 629] on button "Re-calculate" at bounding box center [618, 639] width 80 height 26
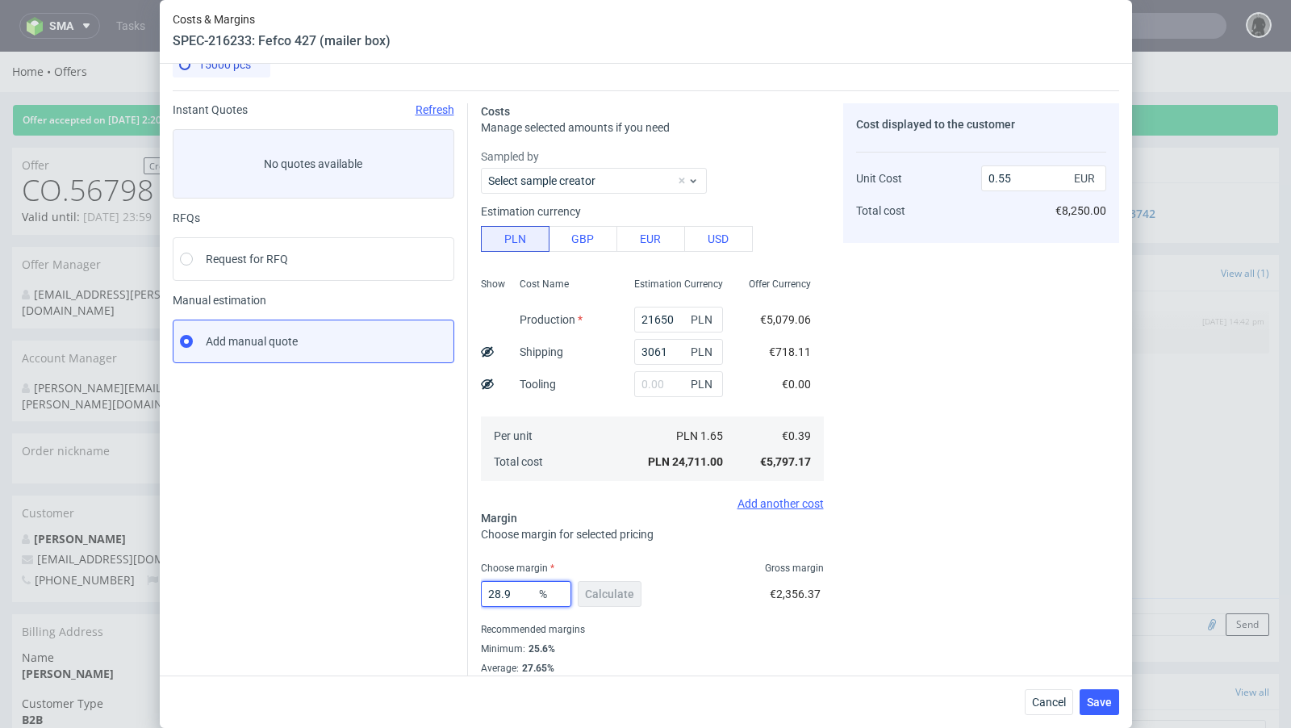
drag, startPoint x: 522, startPoint y: 602, endPoint x: 425, endPoint y: 579, distance: 99.6
click at [425, 579] on div "Instant Quotes Refresh No quotes available RFQs Request for RFQ Manual estimati…" at bounding box center [646, 392] width 946 height 604
type input "34"
type input "0.59"
type input "36"
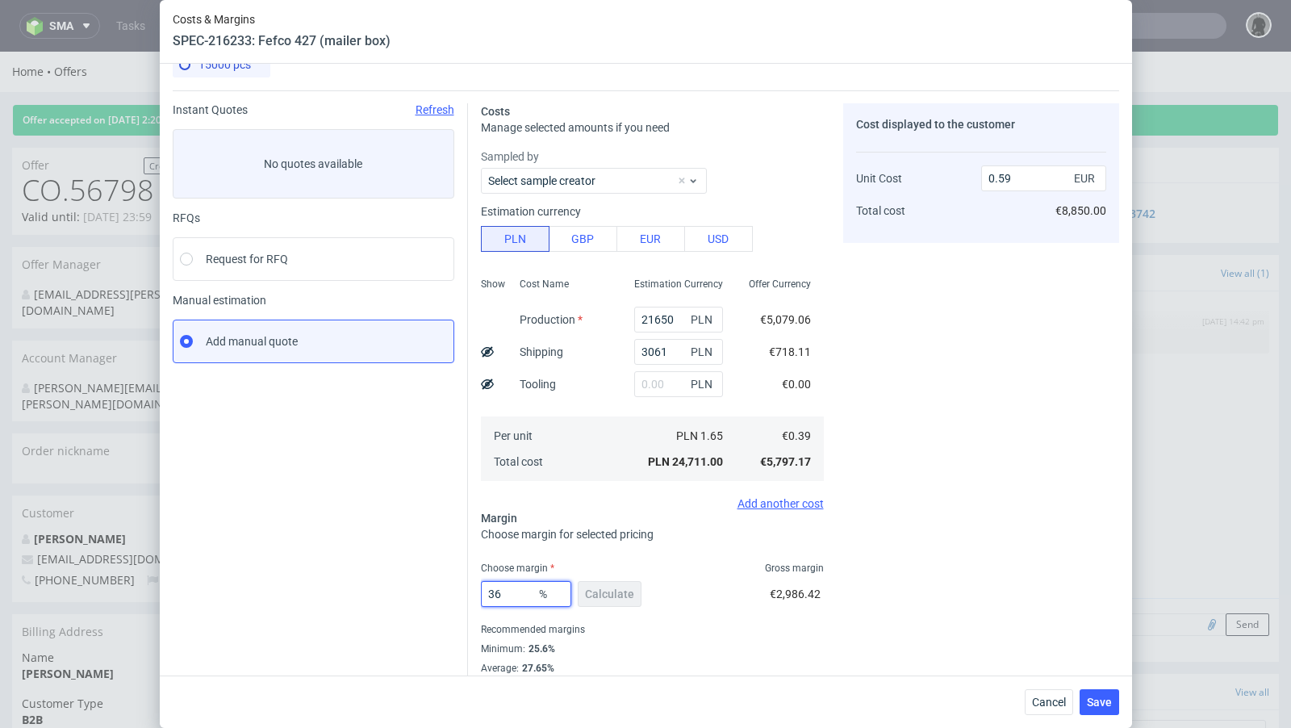
type input "0.61"
type input "37"
type input "0.62"
type input "36"
type input "0.61"
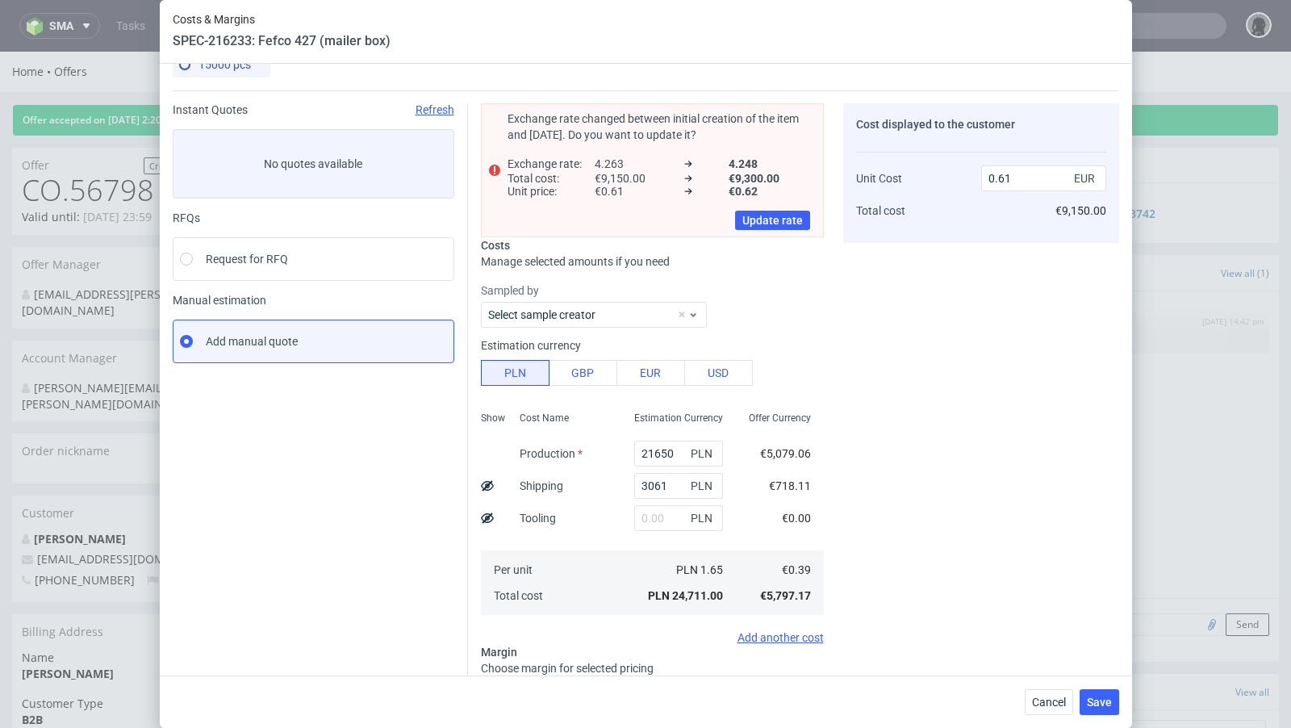
click at [402, 558] on div "Instant Quotes Refresh No quotes available RFQs Request for RFQ Manual estimati…" at bounding box center [320, 465] width 295 height 725
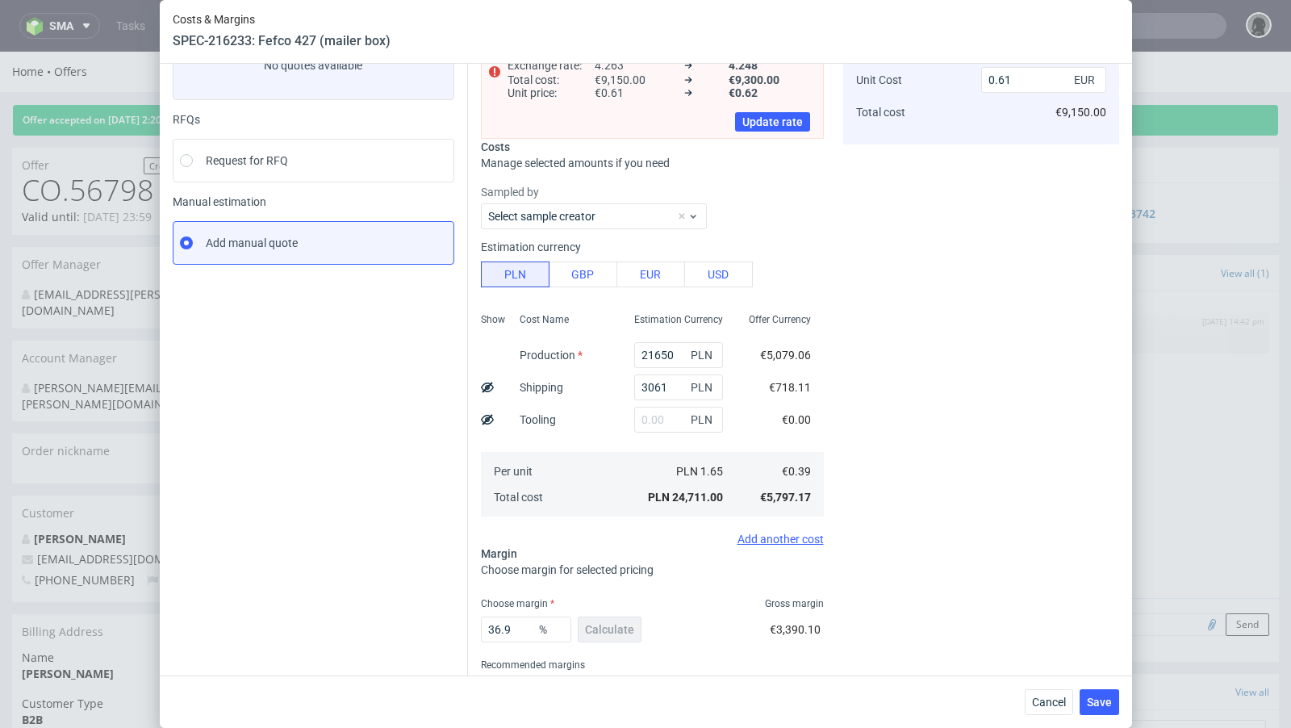
scroll to position [87, 0]
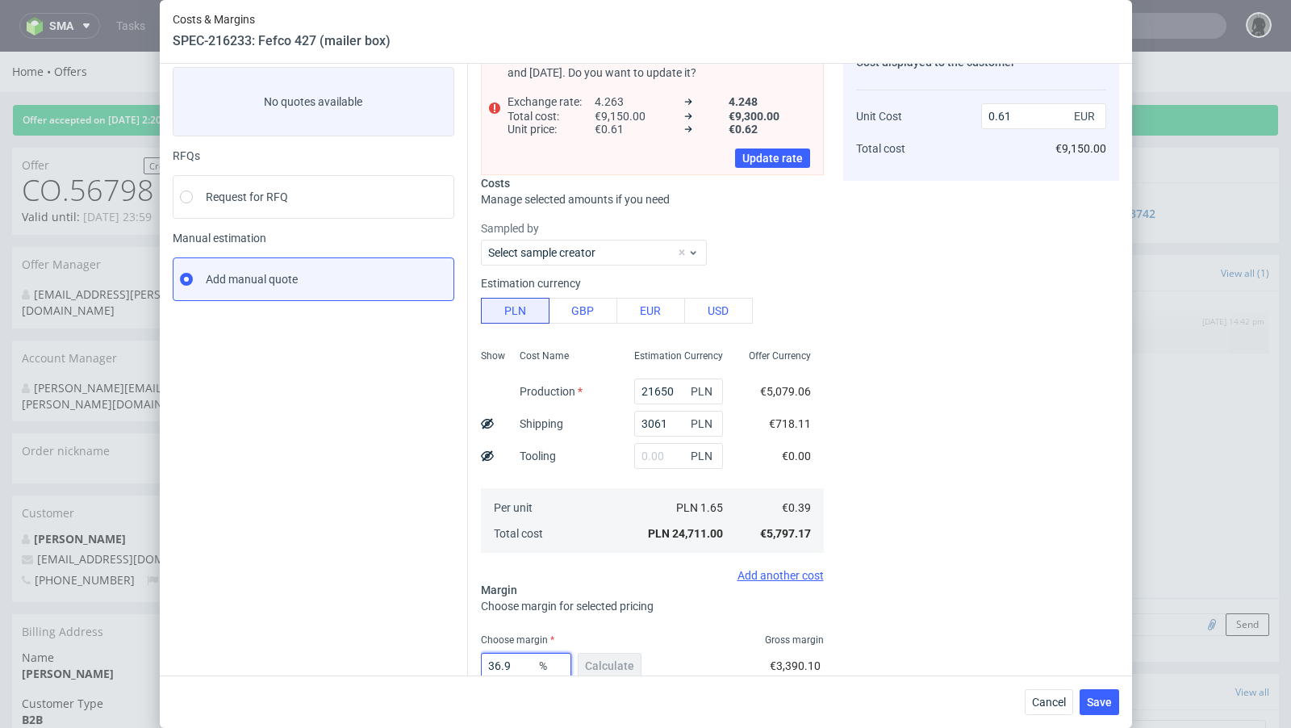
click at [523, 664] on input "36.9" at bounding box center [526, 666] width 90 height 26
type input "36.99"
type input "0.62"
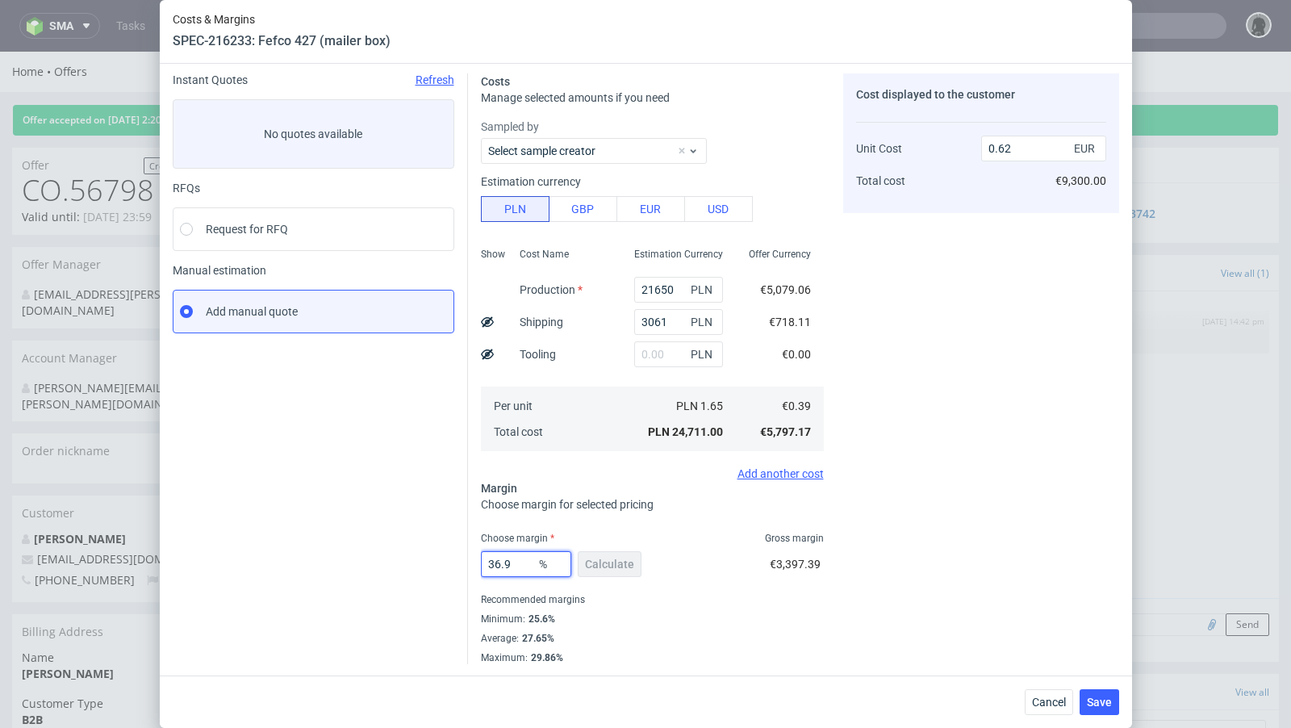
type input "36.94"
type input "0.61"
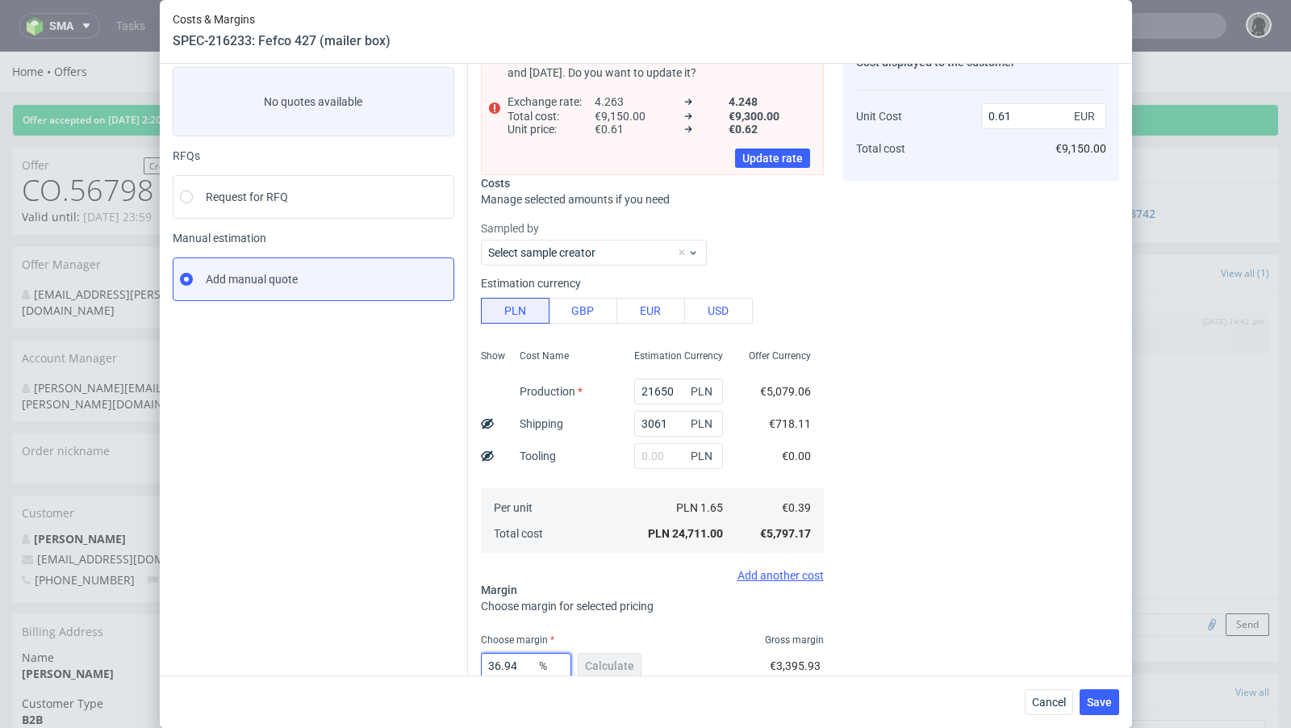
type input "36.94"
click at [390, 578] on div "Instant Quotes Refresh No quotes available RFQs Request for RFQ Manual estimati…" at bounding box center [320, 403] width 295 height 725
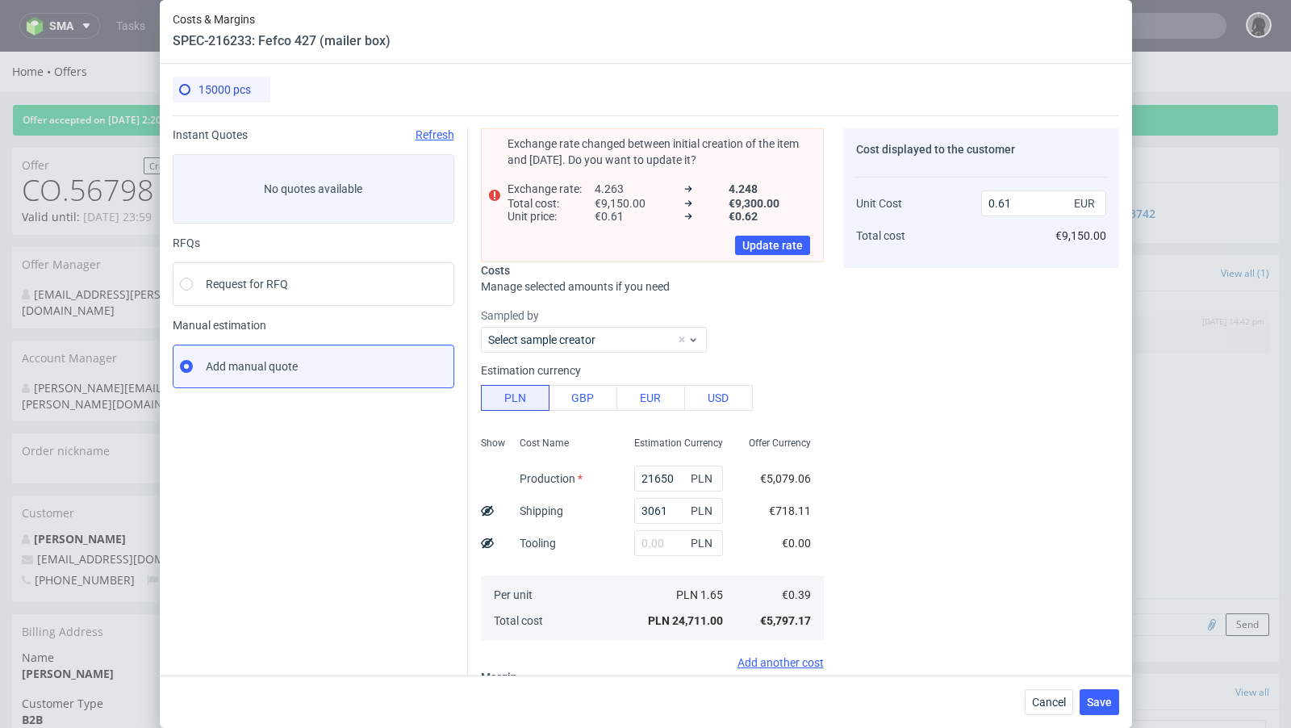
scroll to position [188, 0]
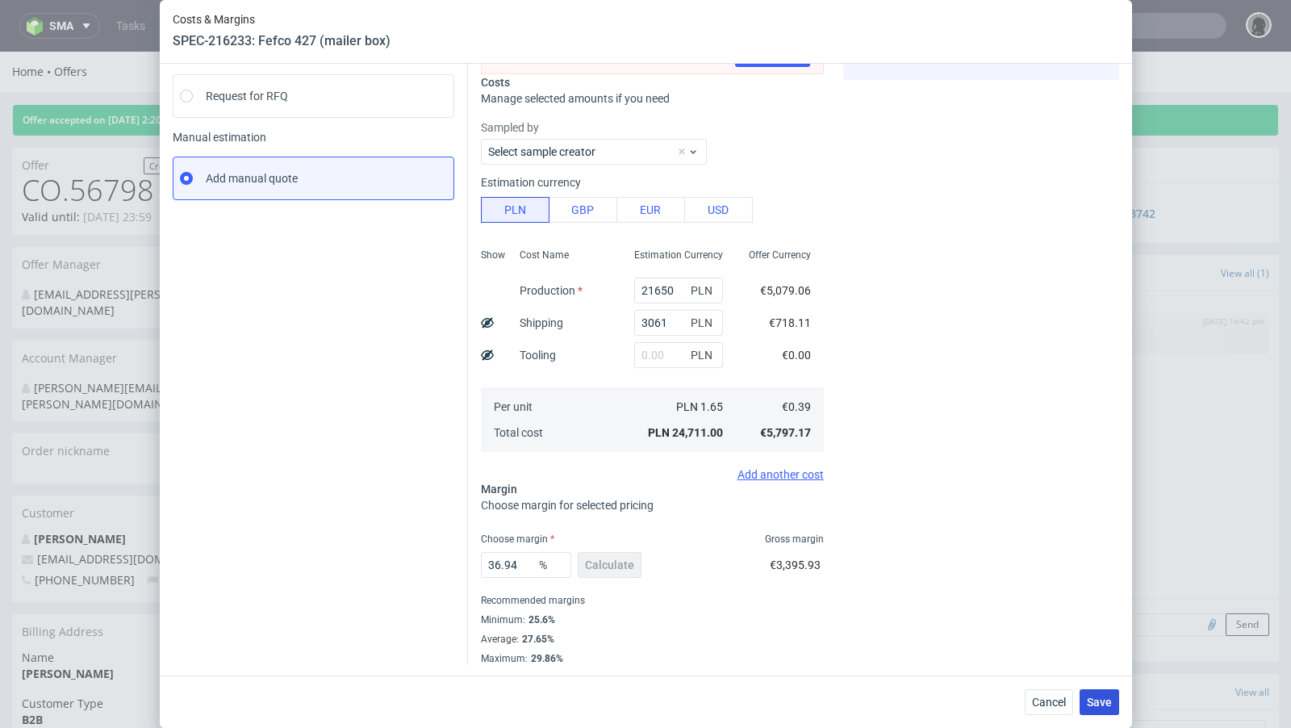
click at [1097, 700] on span "Save" at bounding box center [1099, 701] width 25 height 11
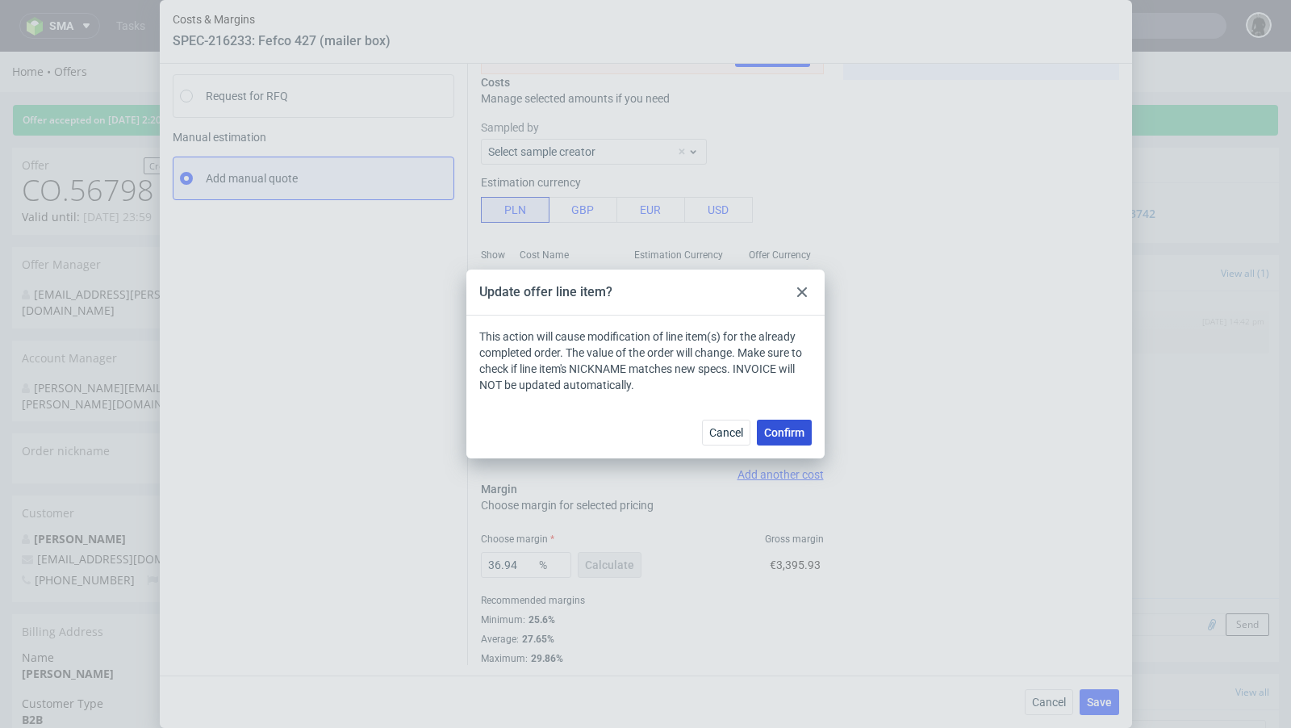
click at [803, 427] on span "Confirm" at bounding box center [784, 432] width 40 height 11
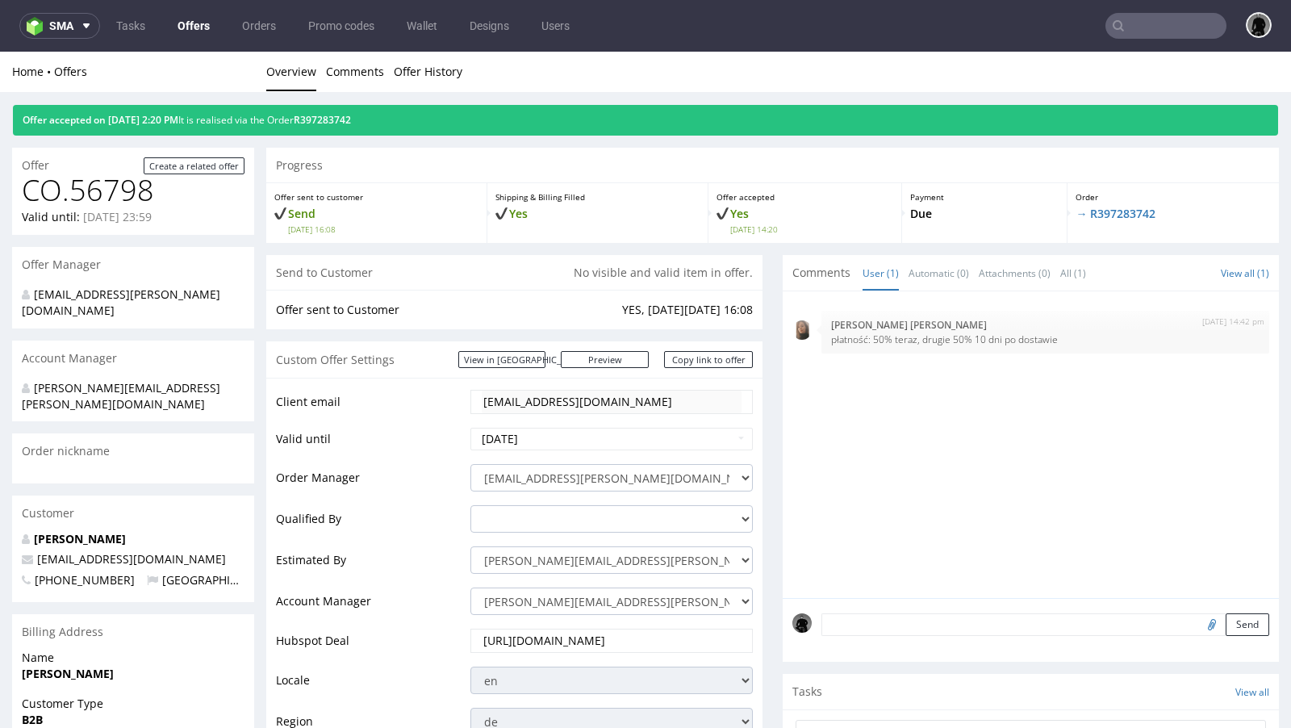
scroll to position [0, 0]
